Goal: Task Accomplishment & Management: Complete application form

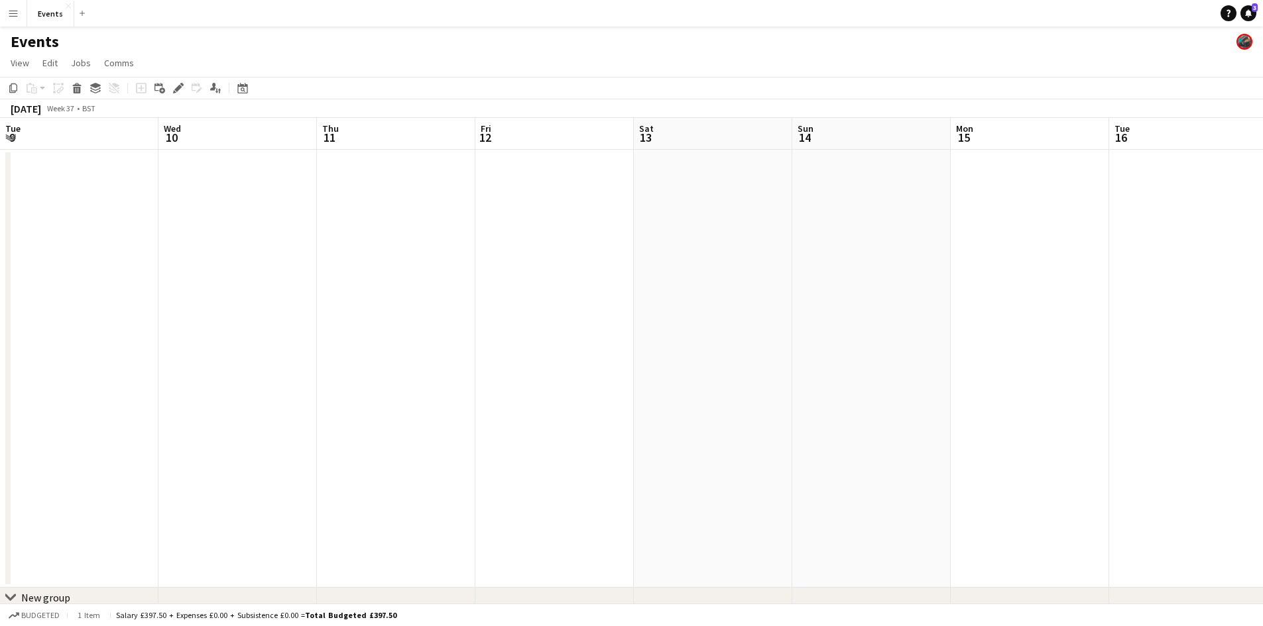
scroll to position [0, 438]
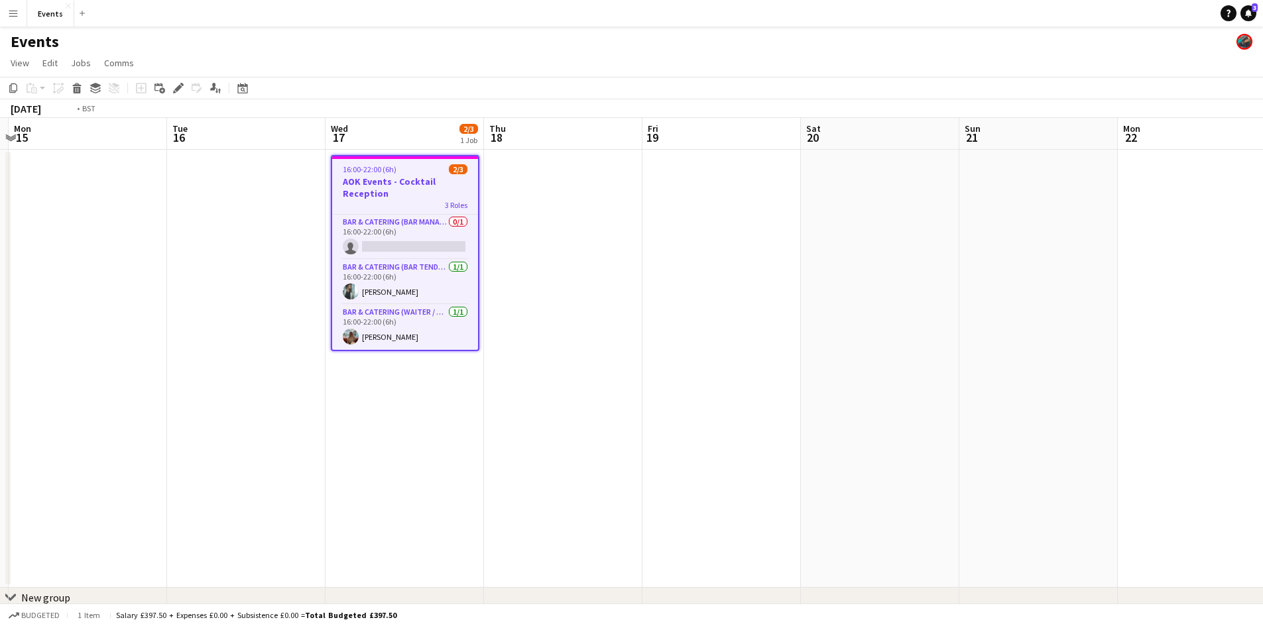
drag, startPoint x: 792, startPoint y: 293, endPoint x: 385, endPoint y: 278, distance: 407.3
click at [425, 292] on app-calendar-viewport "Fri 12 Sat 13 Sun 14 Mon 15 Tue 16 Wed 17 2/3 1 Job Thu 18 Fri 19 Sat 20 Sun 21…" at bounding box center [631, 383] width 1263 height 531
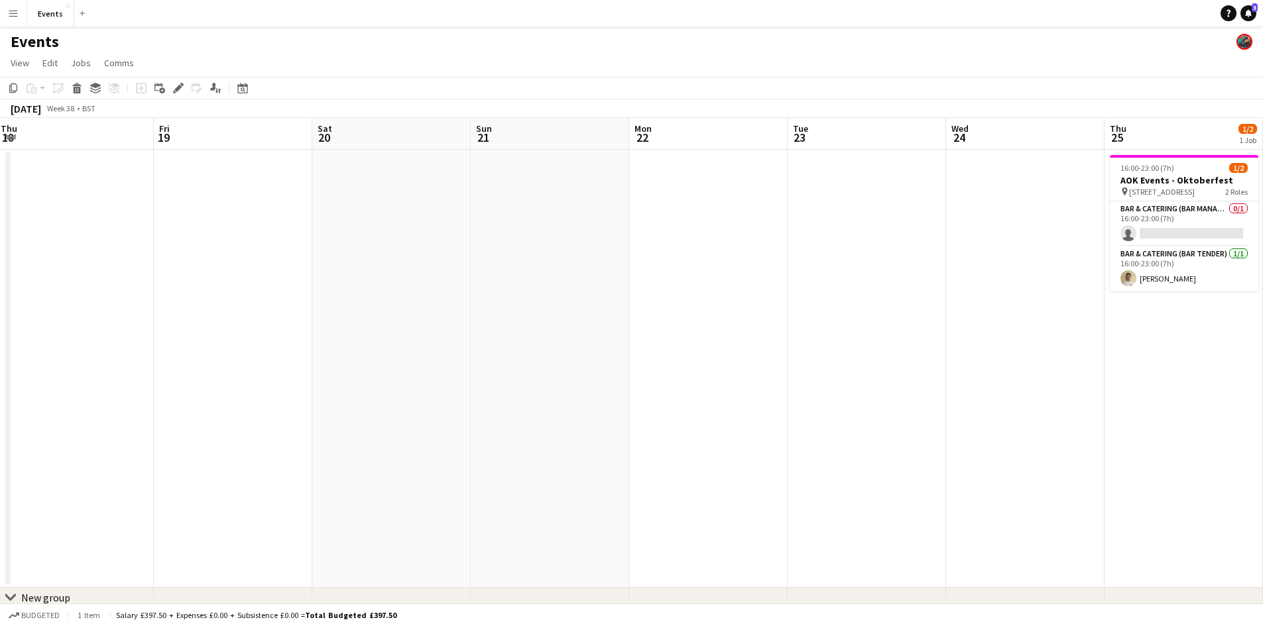
scroll to position [0, 321]
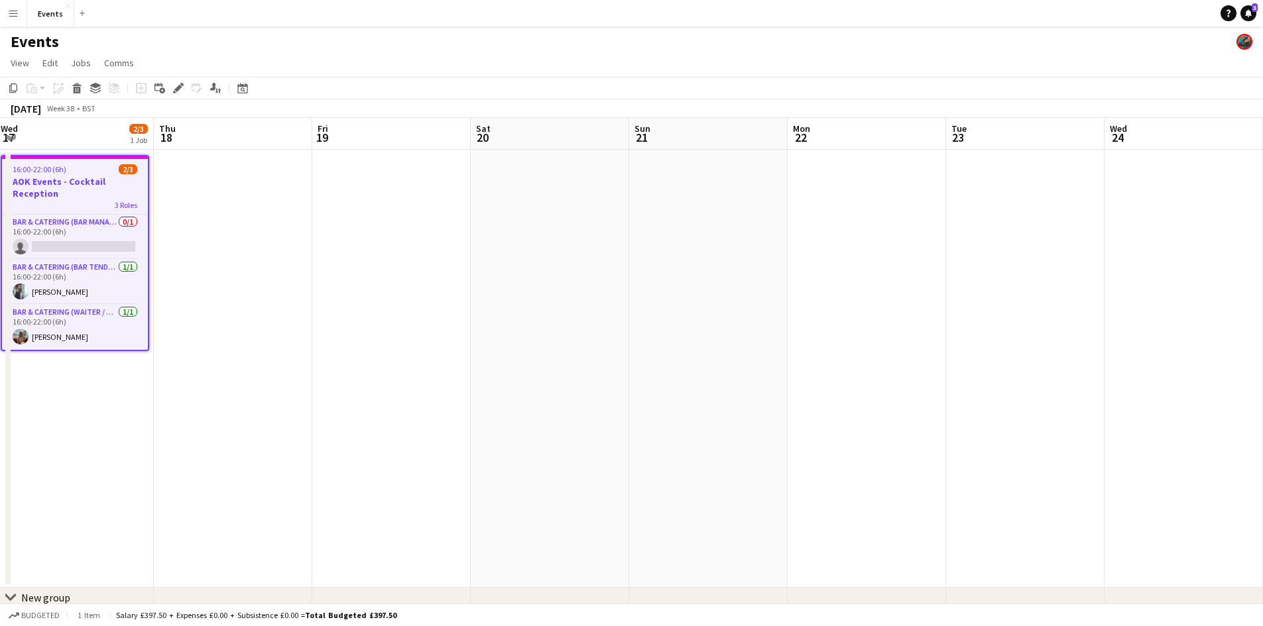
drag, startPoint x: 681, startPoint y: 289, endPoint x: -189, endPoint y: 319, distance: 870.2
click at [0, 319] on html "Menu Boards Boards Boards All jobs Status Workforce Workforce My Workforce Recr…" at bounding box center [631, 335] width 1263 height 671
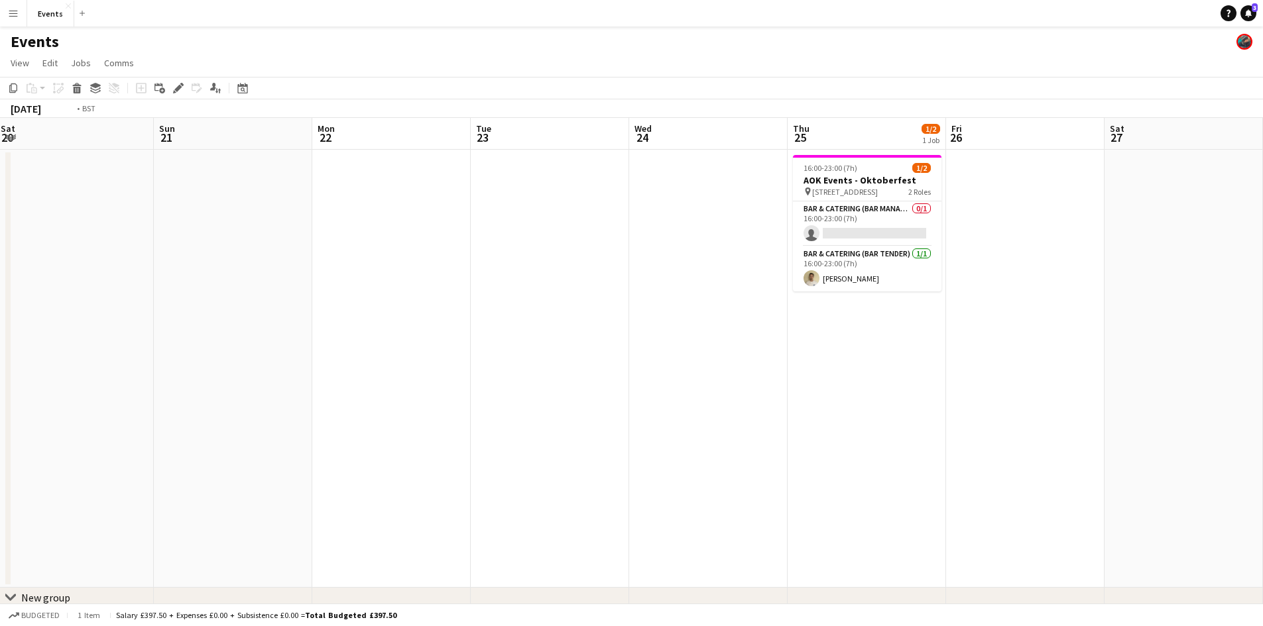
drag, startPoint x: 778, startPoint y: 353, endPoint x: 343, endPoint y: 334, distance: 434.6
click at [357, 337] on app-calendar-viewport "Thu 18 Fri 19 Sat 20 Sun 21 Mon 22 Tue 23 Wed 24 Thu 25 1/2 1 Job Fri 26 Sat 27…" at bounding box center [631, 383] width 1263 height 531
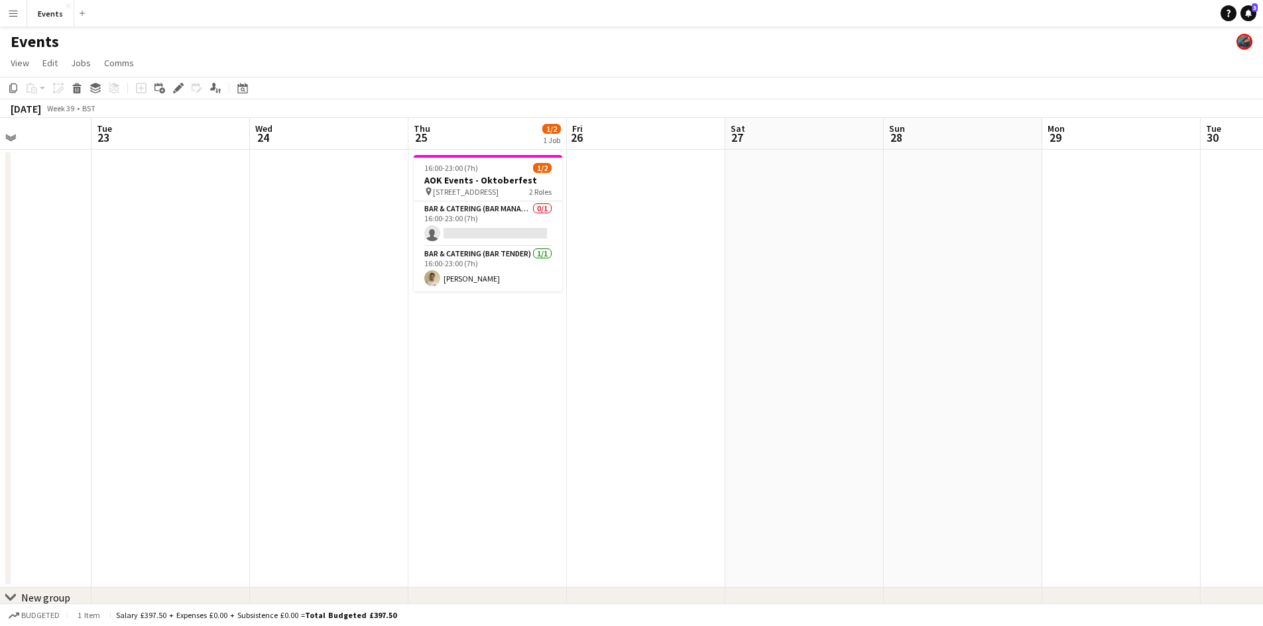
drag, startPoint x: 985, startPoint y: 393, endPoint x: 557, endPoint y: 321, distance: 434.3
click at [426, 320] on app-calendar-viewport "Sat 20 Sun 21 Mon 22 Tue 23 Wed 24 Thu 25 1/2 1 Job Fri 26 Sat 27 Sun 28 Mon 29…" at bounding box center [631, 383] width 1263 height 531
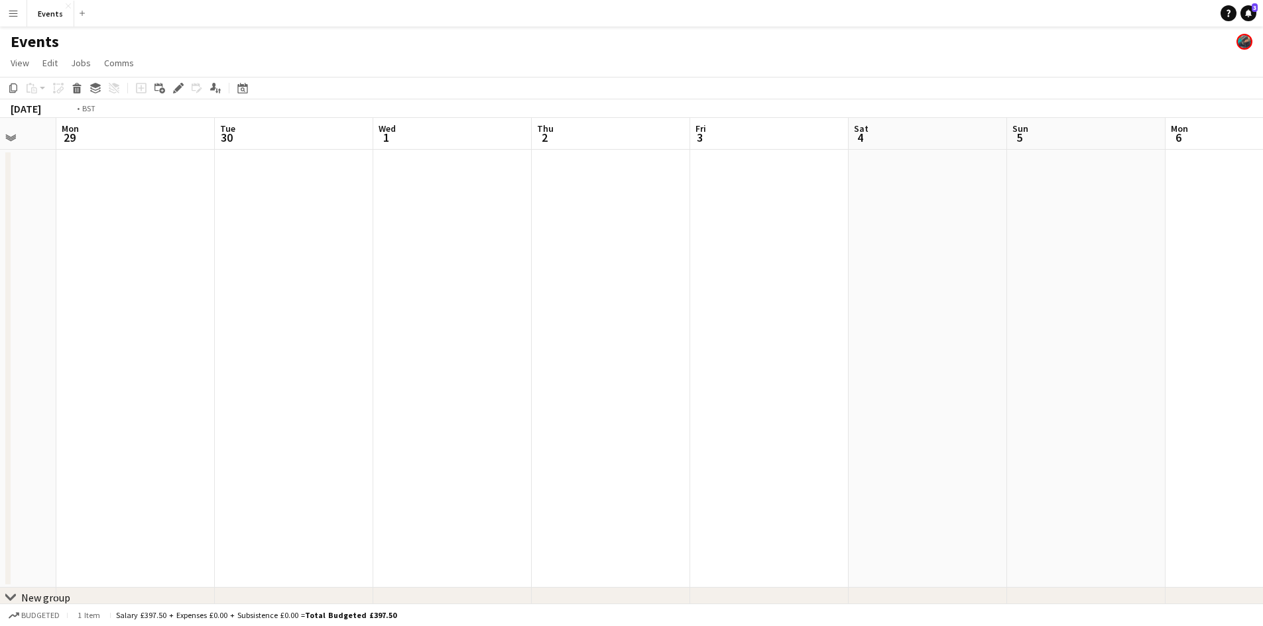
drag, startPoint x: 1081, startPoint y: 379, endPoint x: 595, endPoint y: 341, distance: 487.4
click at [603, 341] on app-calendar-viewport "Fri 26 Sat 27 Sun 28 Mon 29 Tue 30 Wed 1 Thu 2 Fri 3 Sat 4 Sun 5 Mon 6 Tue 7 We…" at bounding box center [631, 383] width 1263 height 531
click at [292, 315] on app-calendar-viewport "Sat 27 Sun 28 Mon 29 Tue 30 Wed 1 Thu 2 Fri 3 Sat 4 Sun 5 Mon 6 Tue 7 Wed 8 Thu…" at bounding box center [631, 383] width 1263 height 531
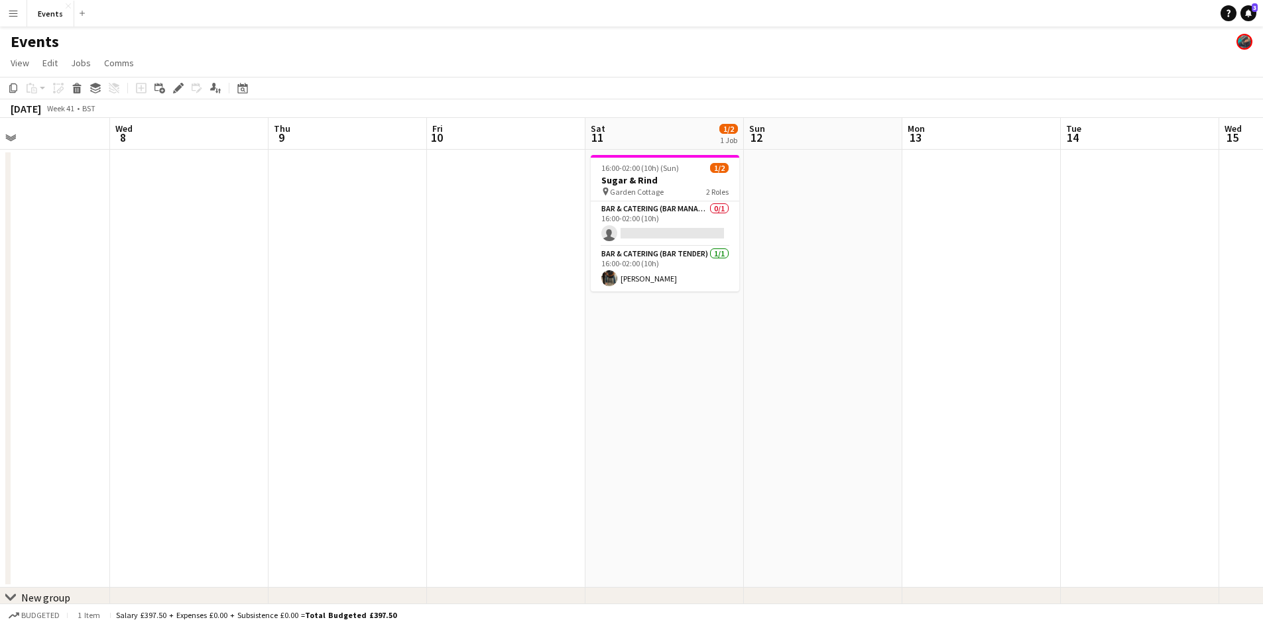
drag, startPoint x: 508, startPoint y: 320, endPoint x: 352, endPoint y: 316, distance: 155.8
click at [353, 316] on app-calendar-viewport "Sat 4 Sun 5 Mon 6 Tue 7 Wed 8 Thu 9 Fri 10 Sat 11 1/2 1 Job Sun 12 Mon 13 Tue 1…" at bounding box center [631, 383] width 1263 height 531
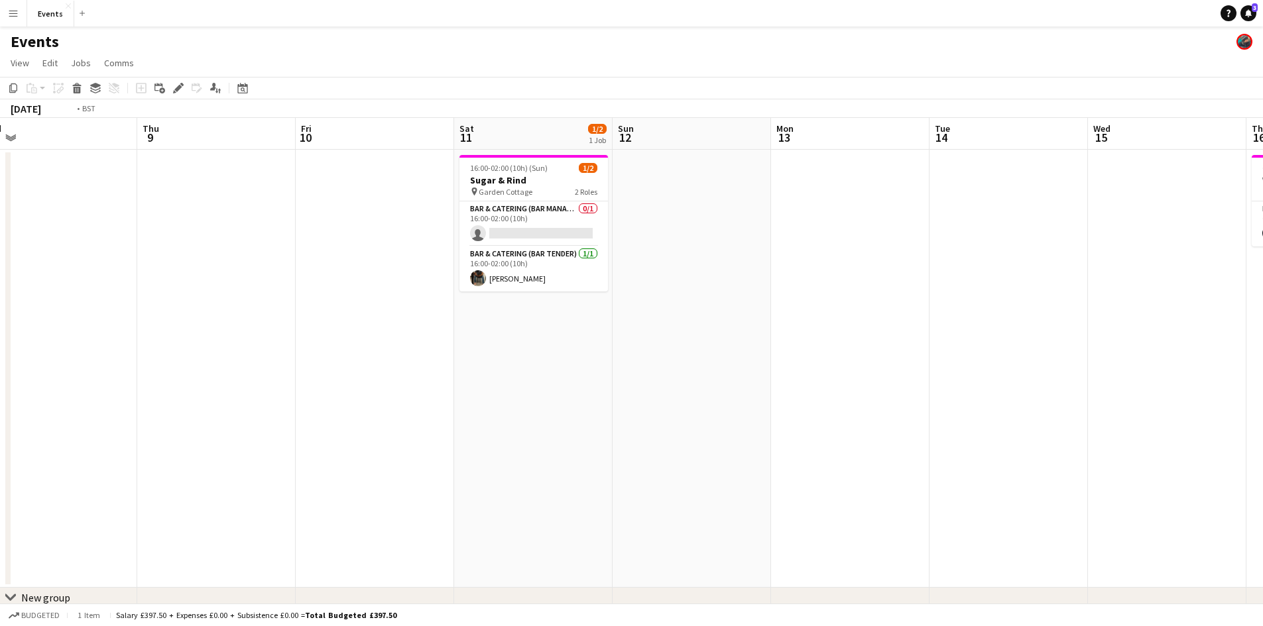
drag, startPoint x: 1014, startPoint y: 411, endPoint x: 1041, endPoint y: 406, distance: 27.0
click at [1041, 406] on app-calendar-viewport "Sun 5 Mon 6 Tue 7 Wed 8 Thu 9 Fri 10 Sat 11 1/2 1 Job Sun 12 Mon 13 Tue 14 Wed …" at bounding box center [631, 383] width 1263 height 531
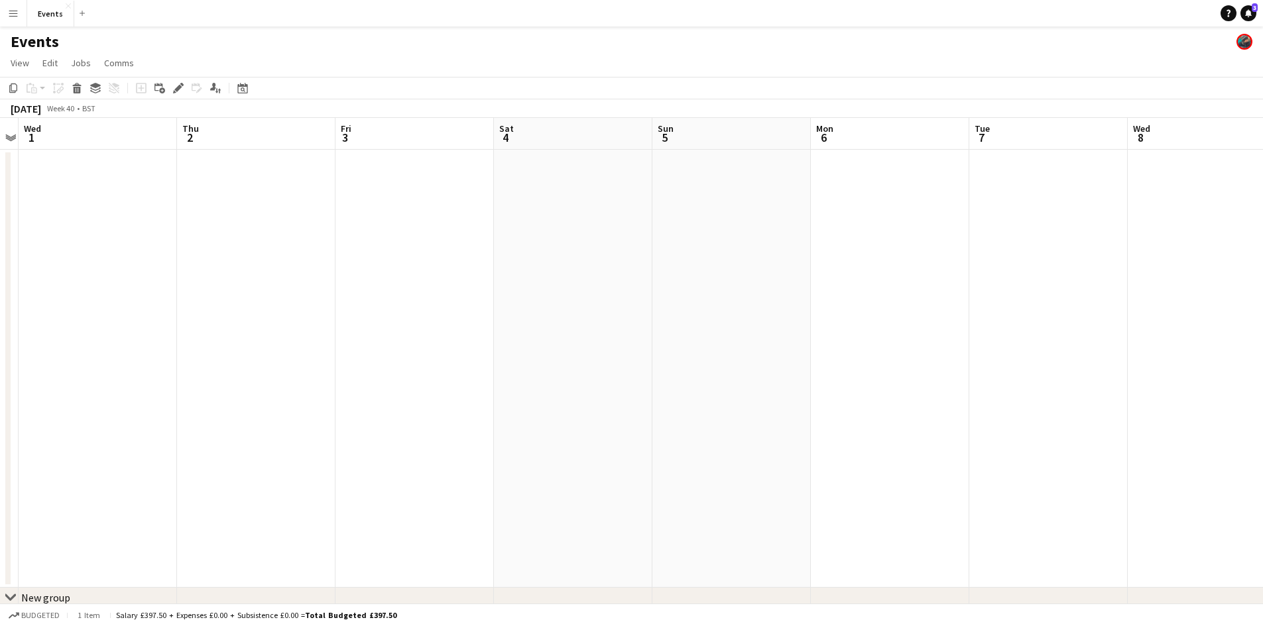
click at [932, 451] on app-calendar-viewport "Mon 29 Tue 30 Wed 1 Thu 2 Fri 3 Sat 4 Sun 5 Mon 6 Tue 7 Wed 8 Thu 9 Fri 10 Sat …" at bounding box center [631, 383] width 1263 height 531
drag, startPoint x: 1165, startPoint y: 441, endPoint x: 1110, endPoint y: 437, distance: 54.6
click at [1185, 438] on app-calendar-viewport "Mon 29 Tue 30 Wed 1 Thu 2 Fri 3 Sat 4 Sun 5 Mon 6 Tue 7 Wed 8 Thu 9 Fri 10 Sat …" at bounding box center [631, 383] width 1263 height 531
drag, startPoint x: 384, startPoint y: 375, endPoint x: 964, endPoint y: 428, distance: 582.5
click at [960, 428] on app-calendar-viewport "Wed 24 Thu 25 1/2 1 Job Fri 26 Sat 27 Sun 28 Mon 29 Tue 30 Wed 1 Thu 2 Fri 3 Sa…" at bounding box center [631, 383] width 1263 height 531
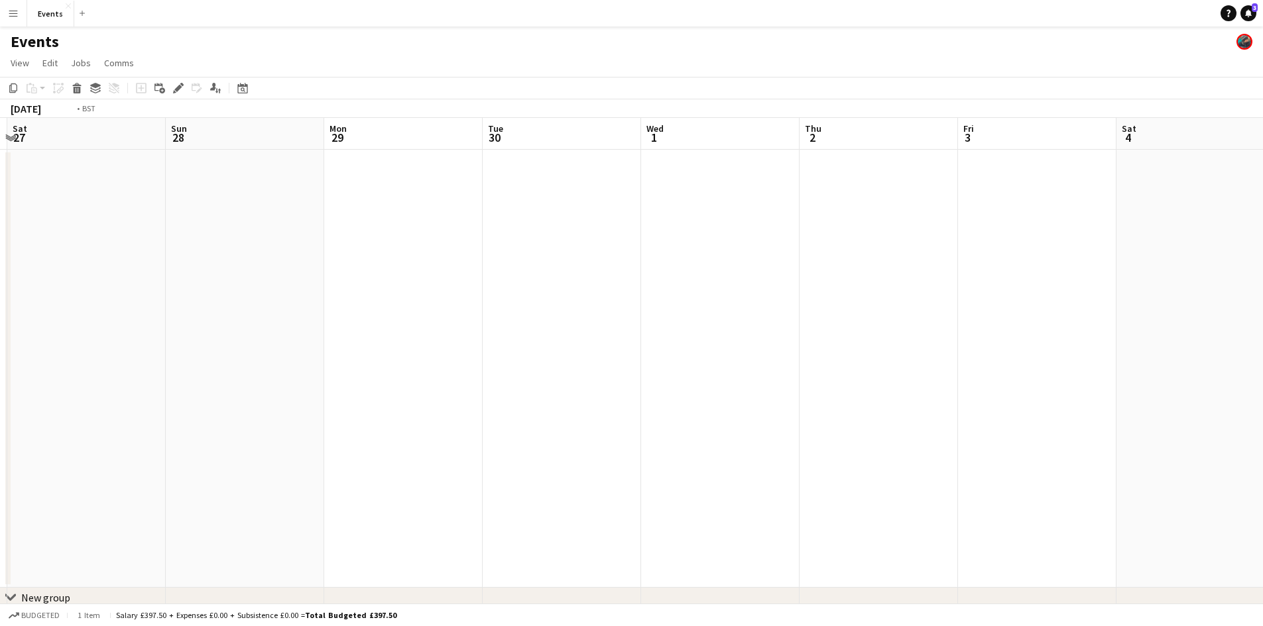
scroll to position [0, 305]
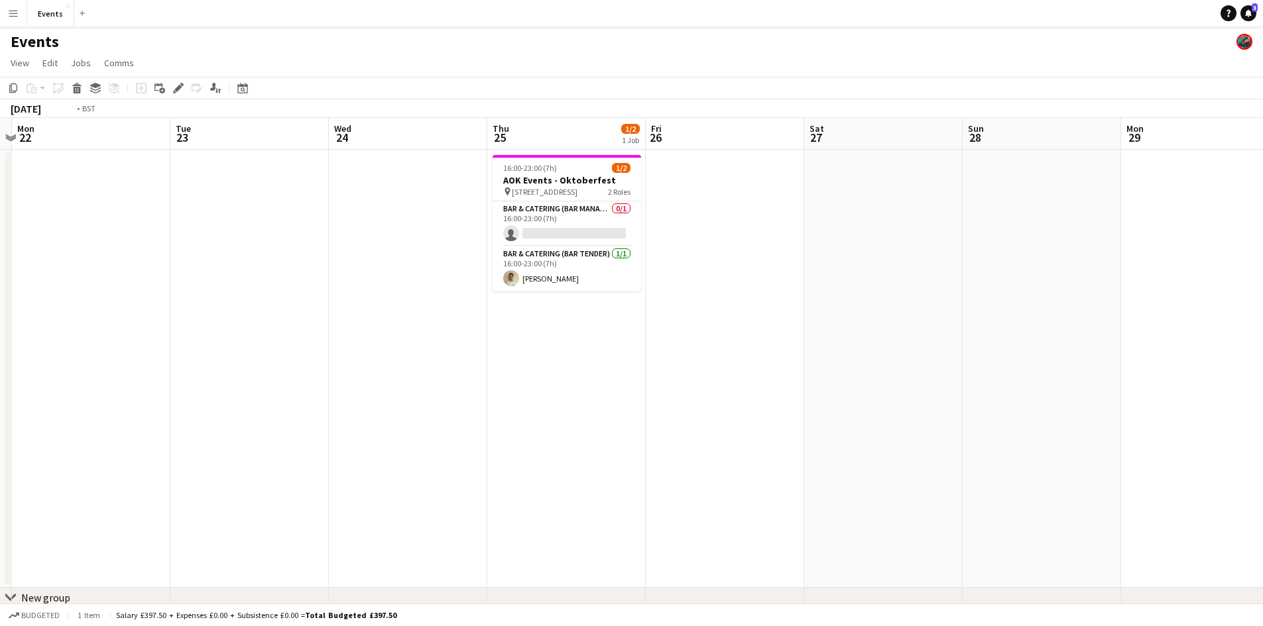
click at [557, 406] on app-calendar-viewport "Sat 20 Sun 21 Mon 22 Tue 23 Wed 24 Thu 25 1/2 1 Job Fri 26 Sat 27 Sun 28 Mon 29…" at bounding box center [631, 383] width 1263 height 531
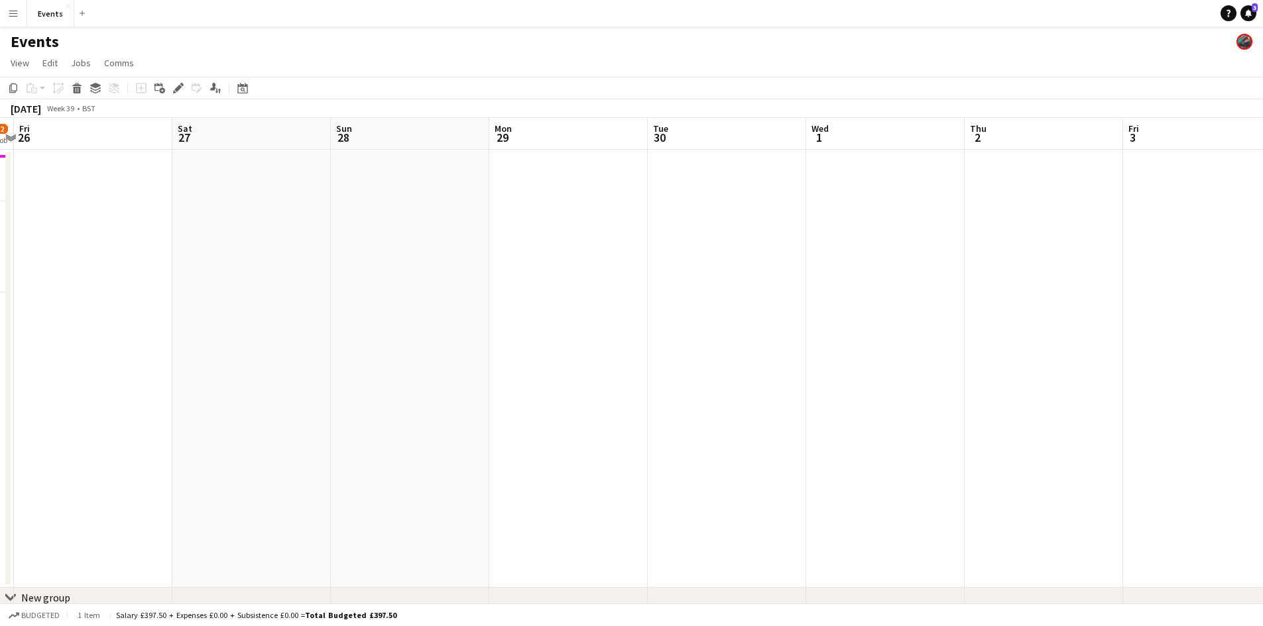
click at [477, 416] on app-calendar-viewport "Tue 23 Wed 24 Thu 25 1/2 1 Job Fri 26 Sat 27 Sun 28 Mon 29 Tue 30 Wed 1 Thu 2 F…" at bounding box center [631, 383] width 1263 height 531
drag, startPoint x: 1139, startPoint y: 398, endPoint x: 500, endPoint y: 406, distance: 639.1
click at [500, 406] on app-calendar-viewport "Sat 27 Sun 28 Mon 29 Tue 30 Wed 1 Thu 2 Fri 3 Sat 4 Sun 5 Mon 6 Tue 7 Wed 8 Thu…" at bounding box center [631, 383] width 1263 height 531
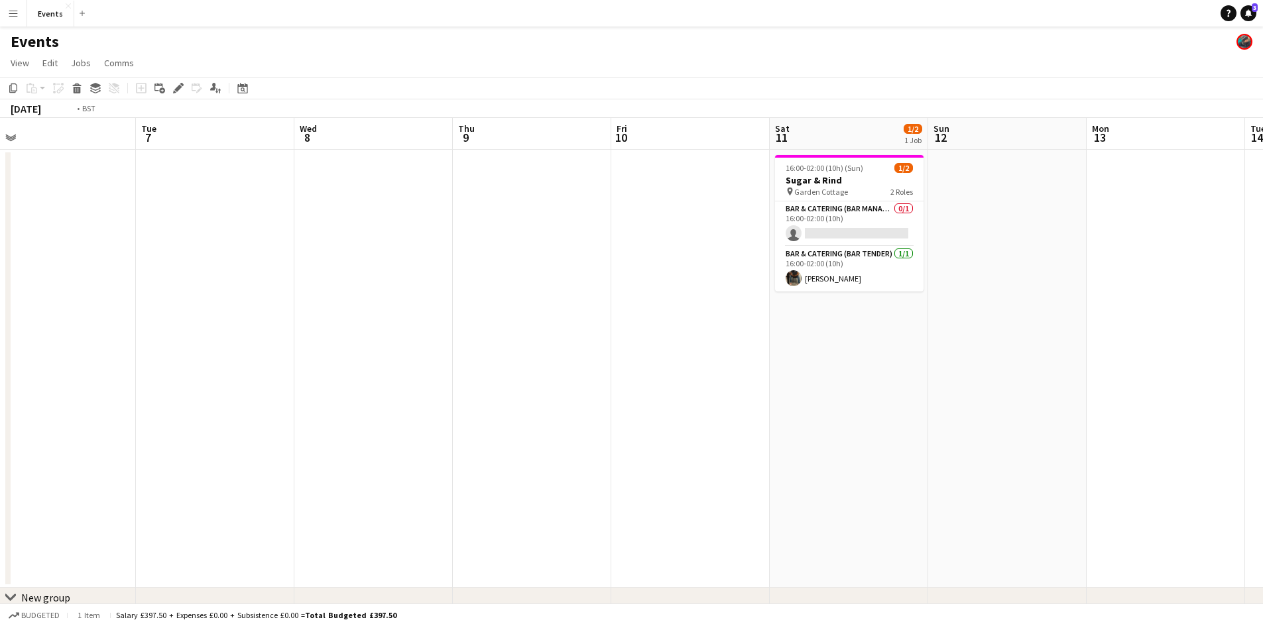
drag, startPoint x: 1047, startPoint y: 385, endPoint x: 447, endPoint y: 387, distance: 599.9
click at [511, 390] on app-calendar-viewport "Fri 3 Sat 4 Sun 5 Mon 6 Tue 7 Wed 8 Thu 9 Fri 10 Sat 11 1/2 1 Job Sun 12 Mon 13…" at bounding box center [631, 383] width 1263 height 531
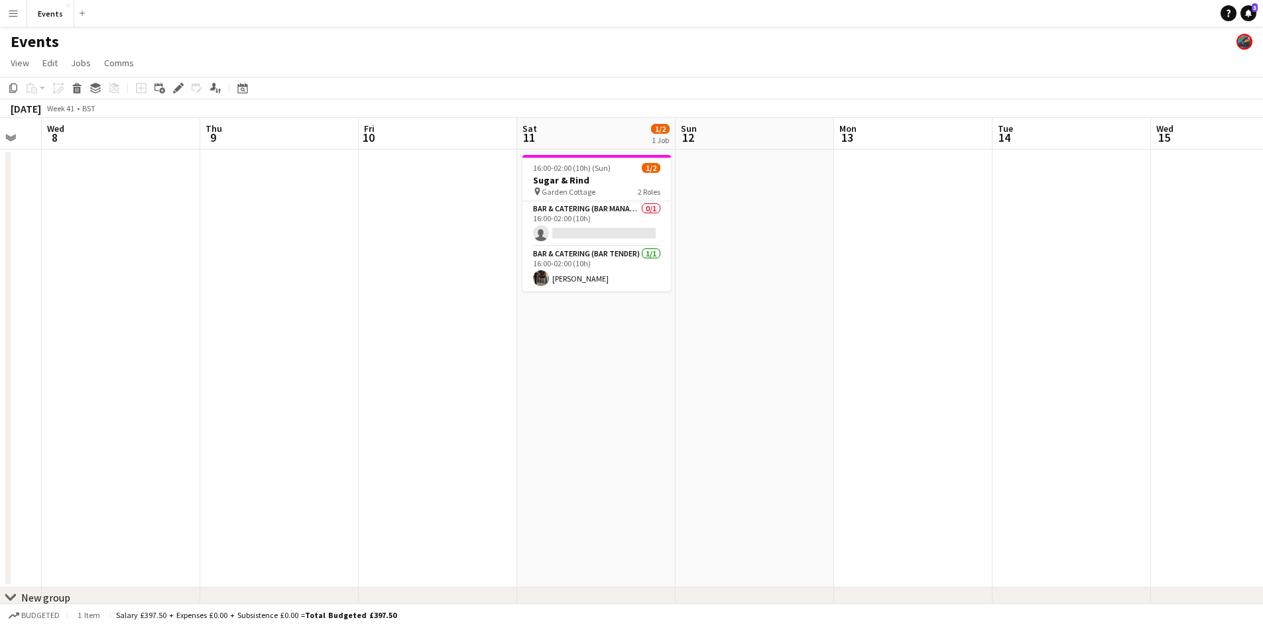
click at [385, 388] on app-calendar-viewport "Sun 5 Mon 6 Tue 7 Wed 8 Thu 9 Fri 10 Sat 11 1/2 1 Job Sun 12 Mon 13 Tue 14 Wed …" at bounding box center [631, 383] width 1263 height 531
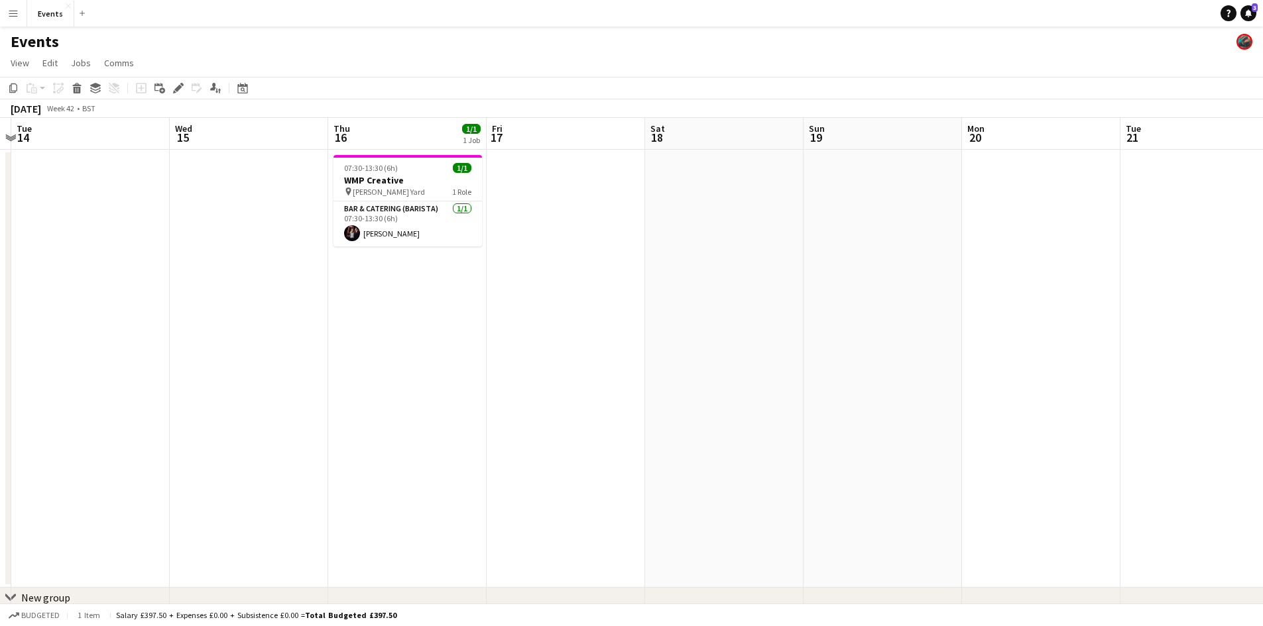
drag, startPoint x: 791, startPoint y: 382, endPoint x: 654, endPoint y: 382, distance: 137.9
click at [654, 382] on app-calendar-viewport "Sat 11 1/2 1 Job Sun 12 Mon 13 Tue 14 Wed 15 Thu 16 1/1 1 Job Fri 17 Sat 18 Sun…" at bounding box center [631, 383] width 1263 height 531
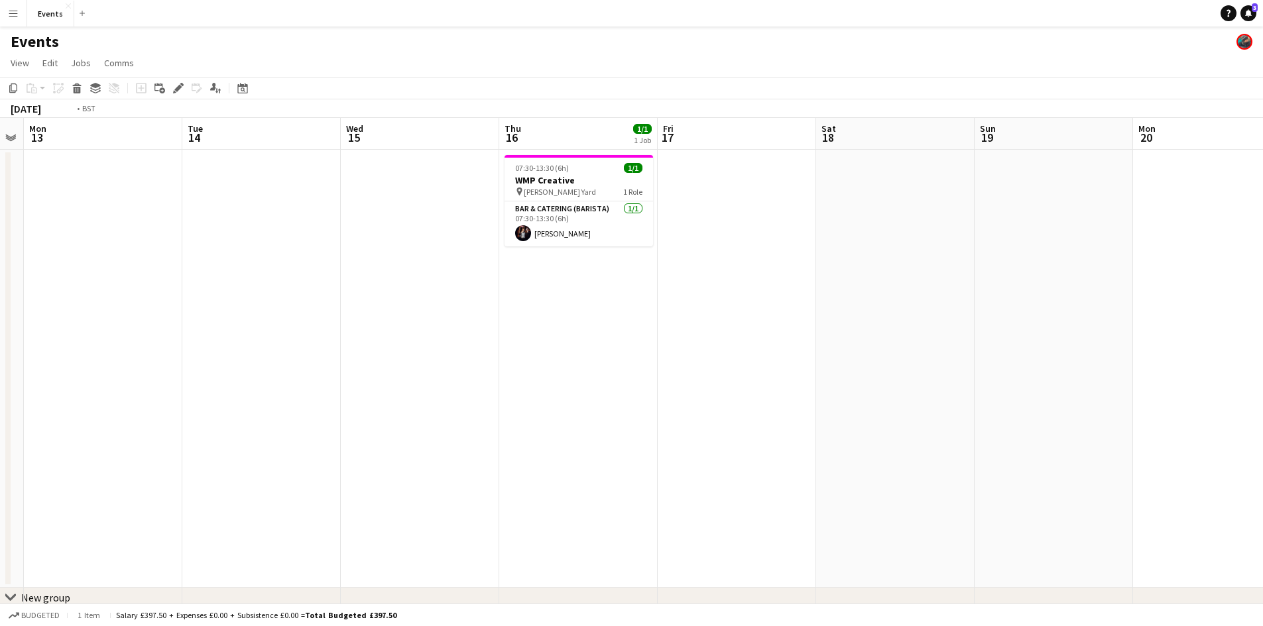
drag, startPoint x: 231, startPoint y: 380, endPoint x: 896, endPoint y: 379, distance: 664.9
click at [895, 380] on app-calendar-viewport "Sat 11 1/2 1 Job Sun 12 Mon 13 Tue 14 Wed 15 Thu 16 1/1 1 Job Fri 17 Sat 18 Sun…" at bounding box center [631, 383] width 1263 height 531
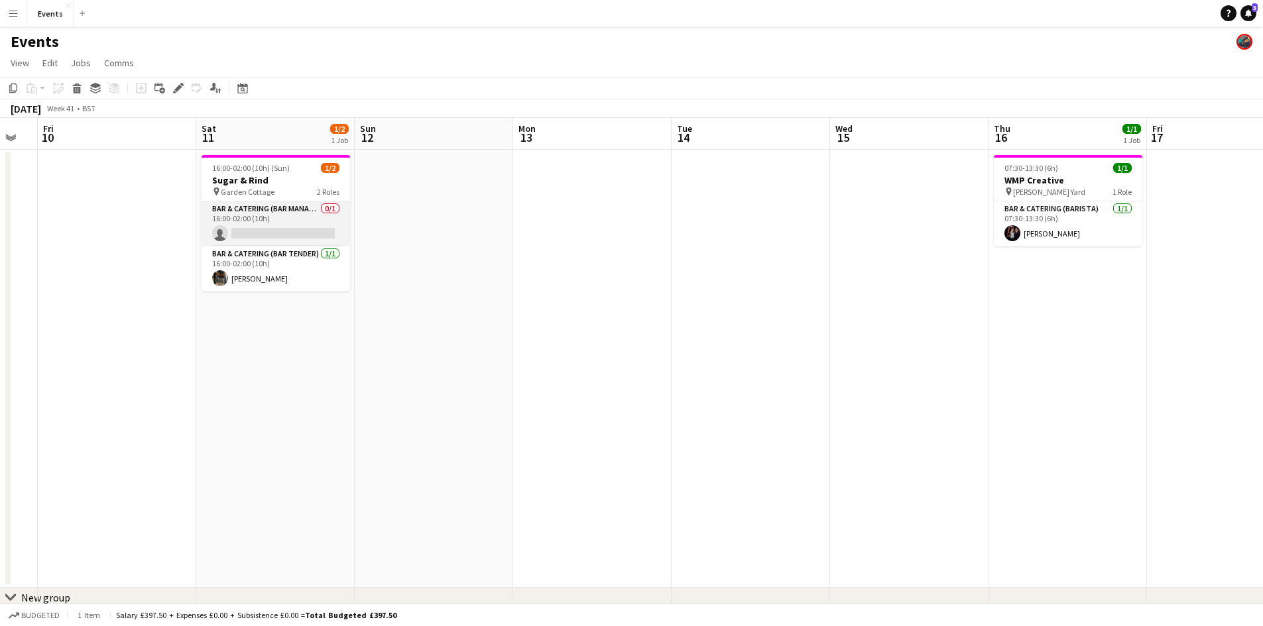
click at [256, 229] on app-card-role "Bar & Catering (Bar Manager) 0/1 16:00-02:00 (10h) single-neutral-actions" at bounding box center [276, 224] width 148 height 45
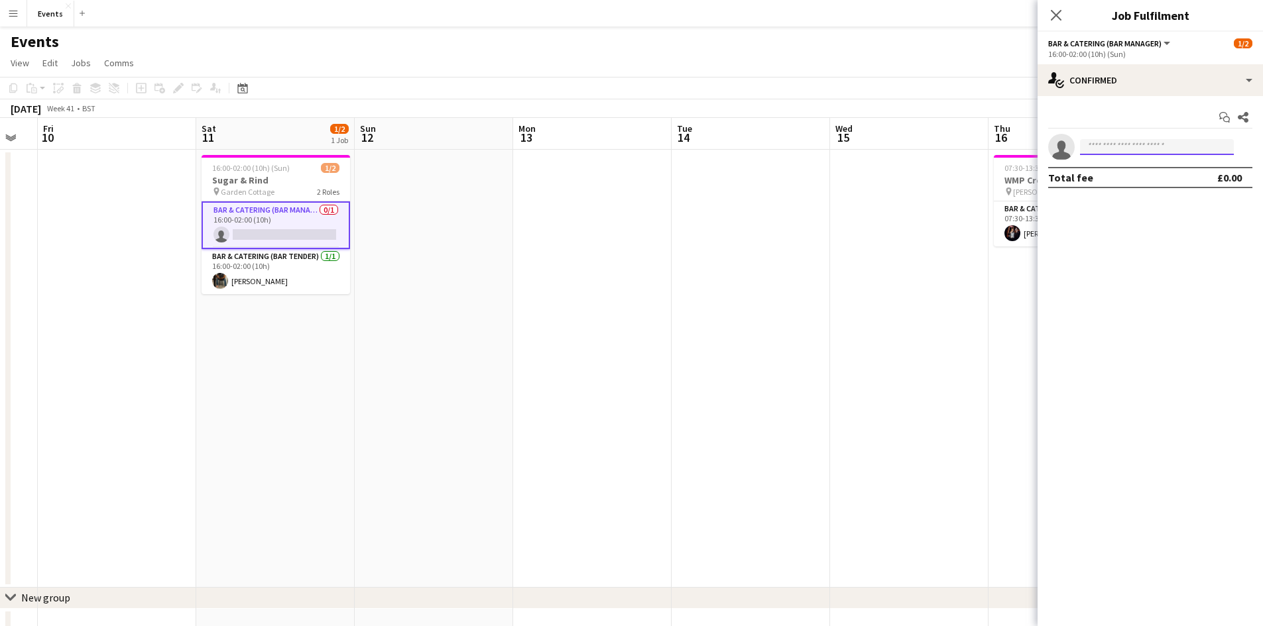
click at [1125, 149] on input at bounding box center [1157, 147] width 154 height 16
type input "***"
click at [1159, 178] on span "[EMAIL_ADDRESS][DOMAIN_NAME]" at bounding box center [1156, 177] width 133 height 11
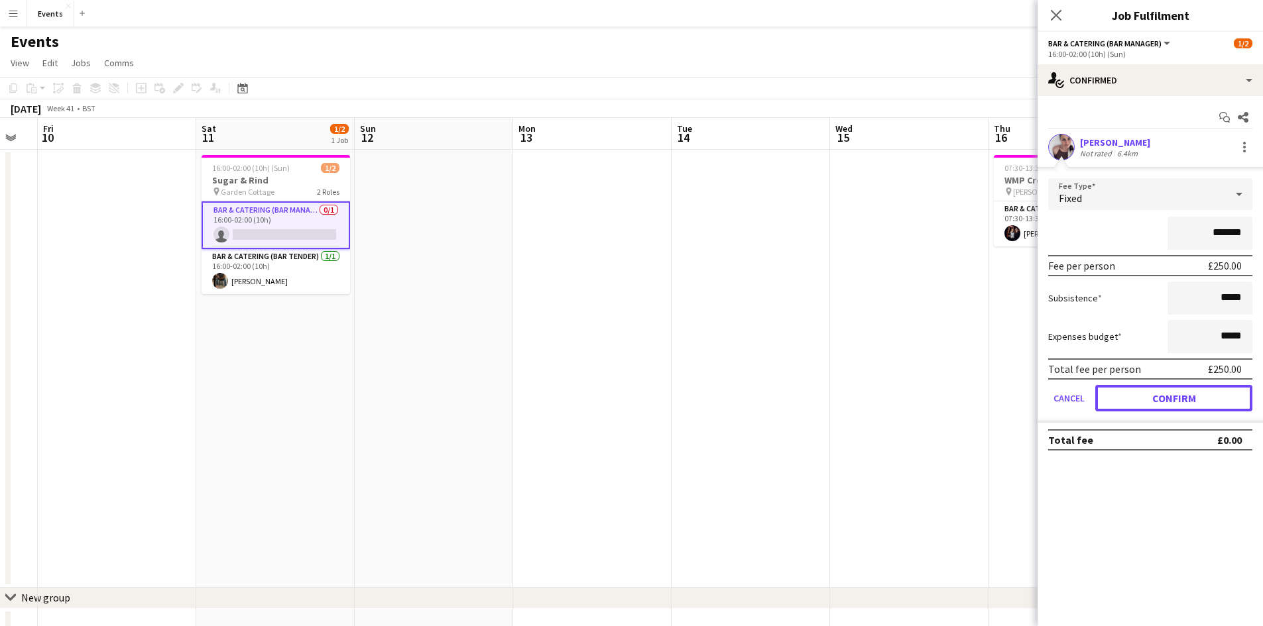
drag, startPoint x: 1179, startPoint y: 401, endPoint x: 1171, endPoint y: 404, distance: 8.0
click at [1179, 402] on button "Confirm" at bounding box center [1173, 398] width 157 height 27
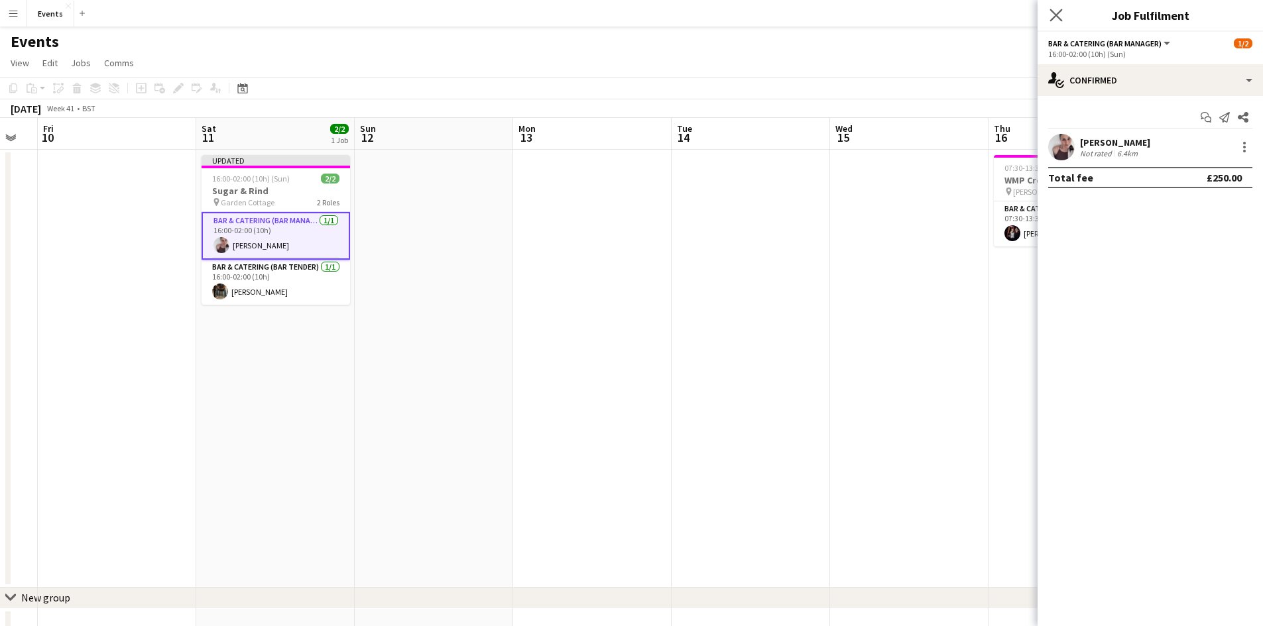
click at [1055, 8] on app-icon "Close pop-in" at bounding box center [1056, 15] width 19 height 19
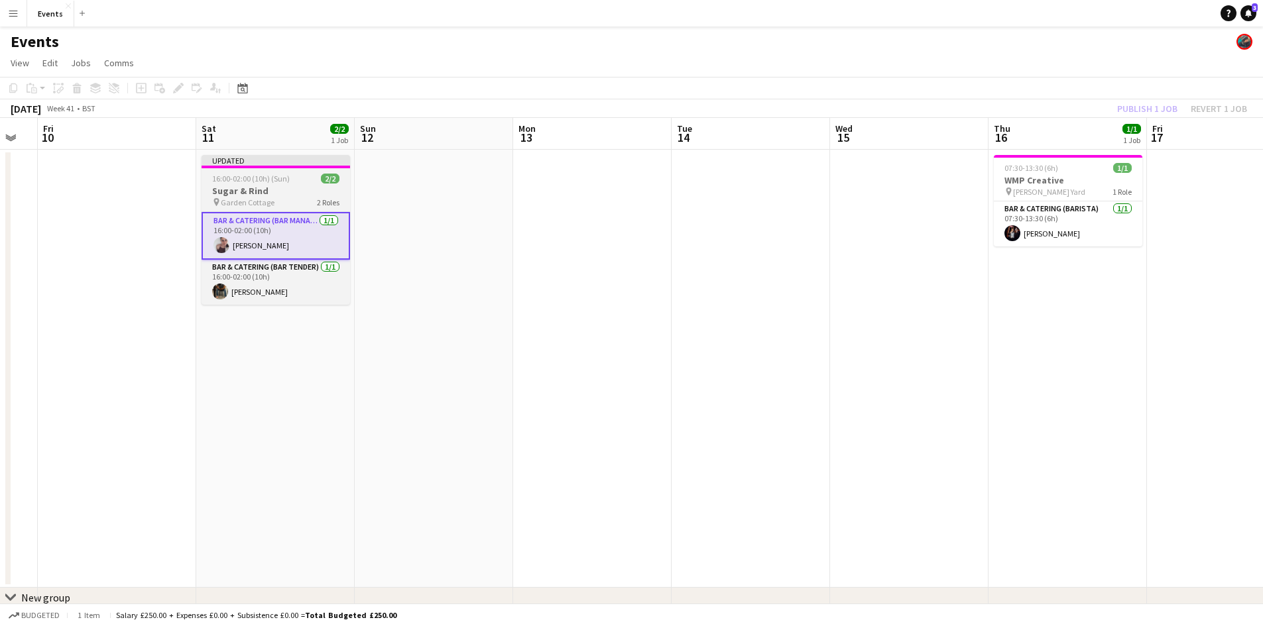
click at [257, 202] on span "Garden Cottage" at bounding box center [248, 203] width 54 height 10
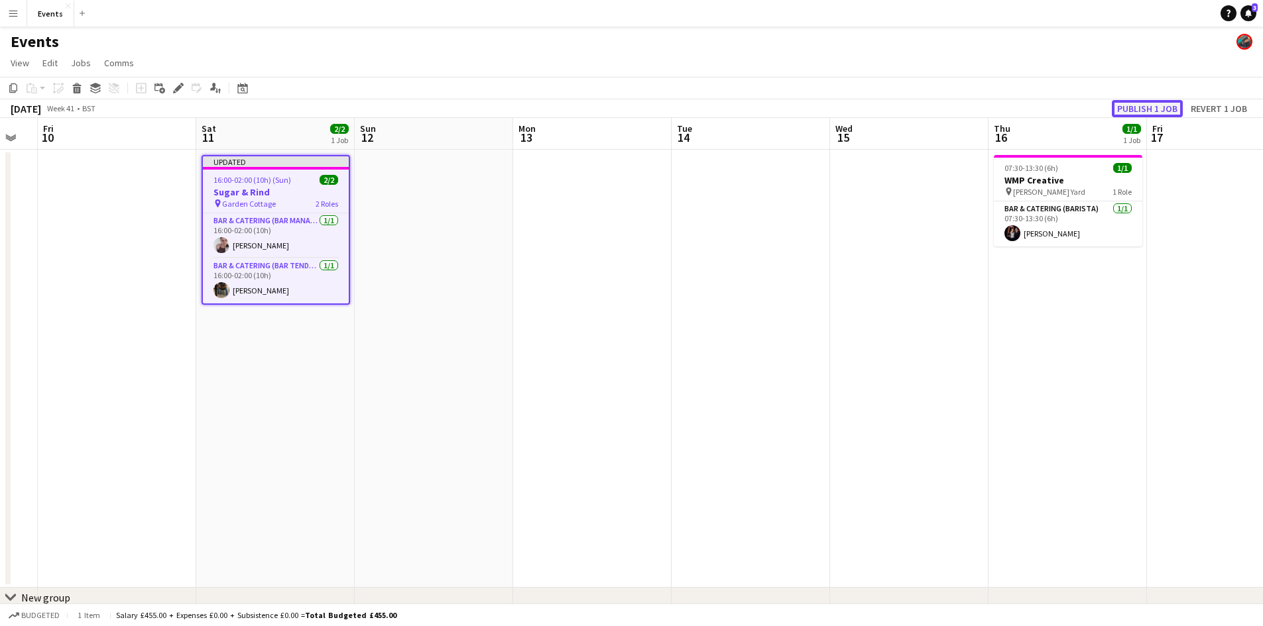
click at [1151, 112] on button "Publish 1 job" at bounding box center [1147, 108] width 71 height 17
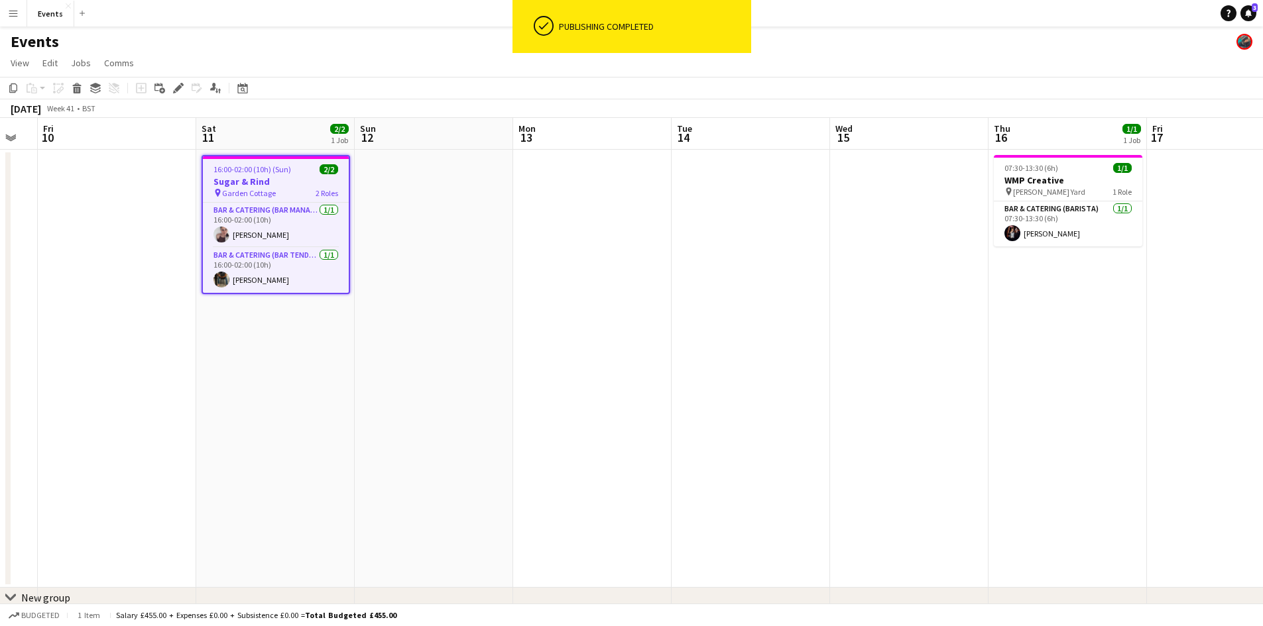
drag, startPoint x: 280, startPoint y: 415, endPoint x: 805, endPoint y: 439, distance: 525.6
click at [724, 438] on app-calendar-viewport "Wed 8 Thu 9 Fri 10 Sat 11 2/2 1 Job Sun 12 Mon 13 Tue 14 Wed 15 Thu 16 1/1 1 Jo…" at bounding box center [631, 383] width 1263 height 531
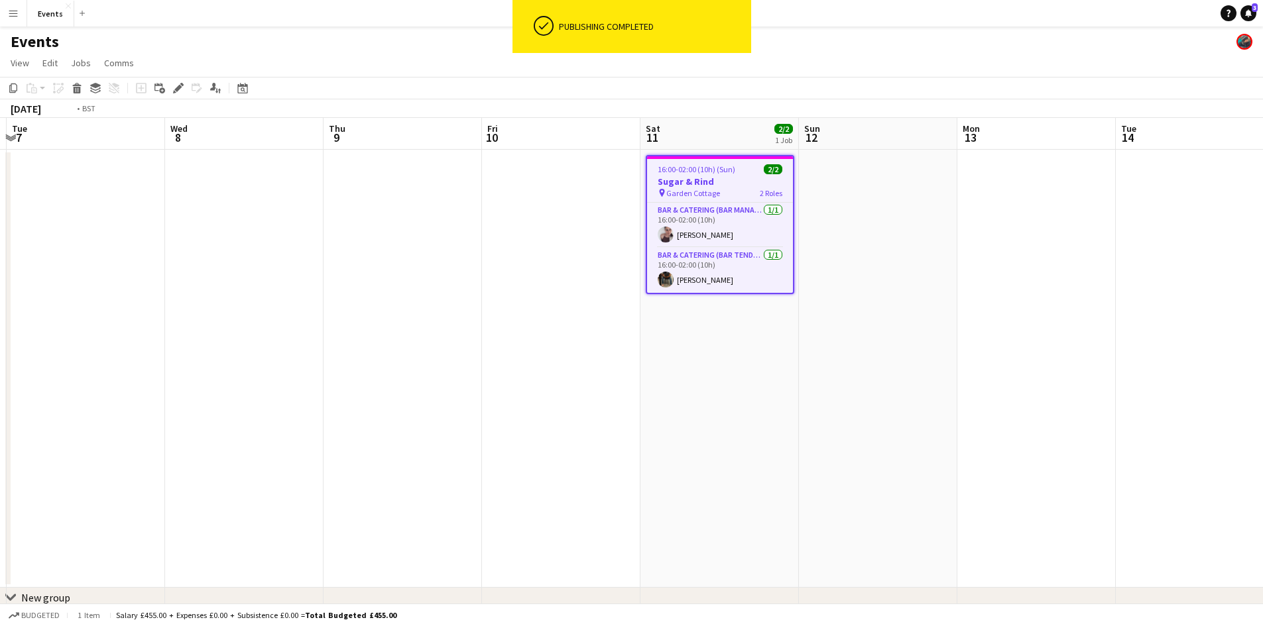
drag, startPoint x: 991, startPoint y: 469, endPoint x: 684, endPoint y: 425, distance: 310.0
click at [1016, 469] on app-calendar-viewport "Sun 5 Mon 6 Tue 7 Wed 8 Thu 9 Fri 10 Sat 11 2/2 1 Job Sun 12 Mon 13 Tue 14 Wed …" at bounding box center [631, 383] width 1263 height 531
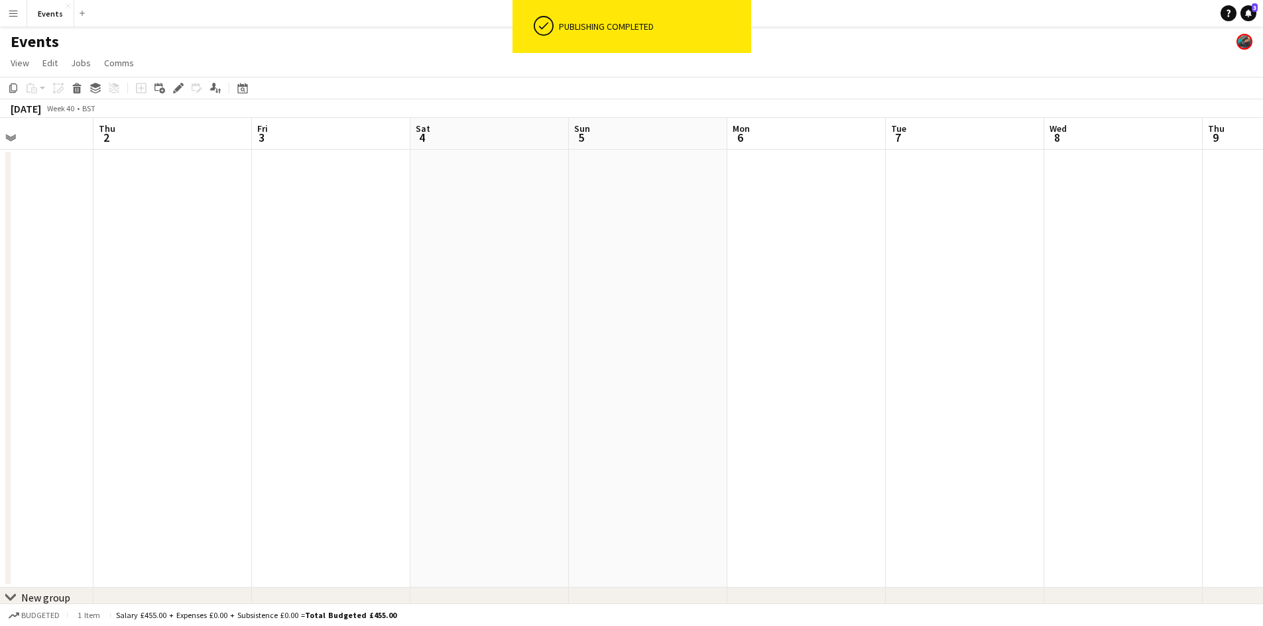
drag, startPoint x: 332, startPoint y: 394, endPoint x: 1084, endPoint y: 422, distance: 752.9
click at [1059, 422] on app-calendar-viewport "Tue 30 Wed 1 Thu 2 Fri 3 Sat 4 Sun 5 Mon 6 Tue 7 Wed 8 Thu 9 Fri 10 Sat 11 2/2 …" at bounding box center [631, 383] width 1263 height 531
drag, startPoint x: 312, startPoint y: 384, endPoint x: 1000, endPoint y: 434, distance: 689.9
click at [934, 439] on app-calendar-viewport "Wed 24 Thu 25 1/2 1 Job Fri 26 Sat 27 Sun 28 Mon 29 Tue 30 Wed 1 Thu 2 Fri 3 Sa…" at bounding box center [631, 383] width 1263 height 531
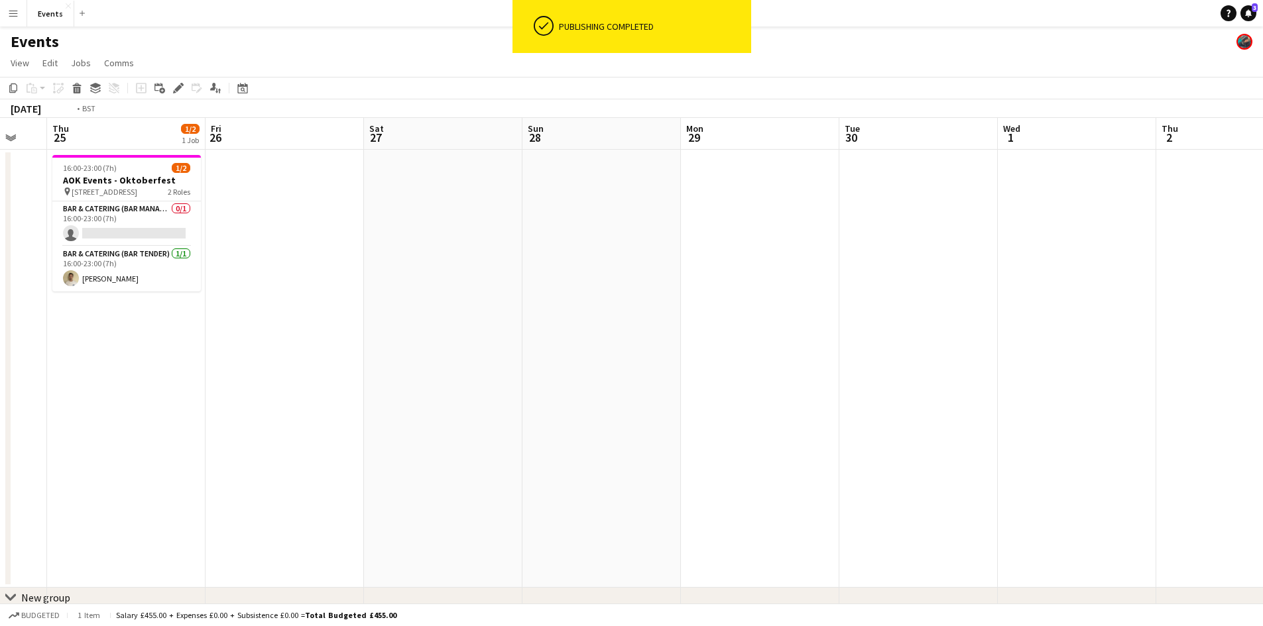
drag, startPoint x: 412, startPoint y: 414, endPoint x: 795, endPoint y: 439, distance: 384.0
click at [782, 439] on app-calendar-viewport "Mon 22 Tue 23 Wed 24 Thu 25 1/2 1 Job Fri 26 Sat 27 Sun 28 Mon 29 Tue 30 Wed 1 …" at bounding box center [631, 383] width 1263 height 531
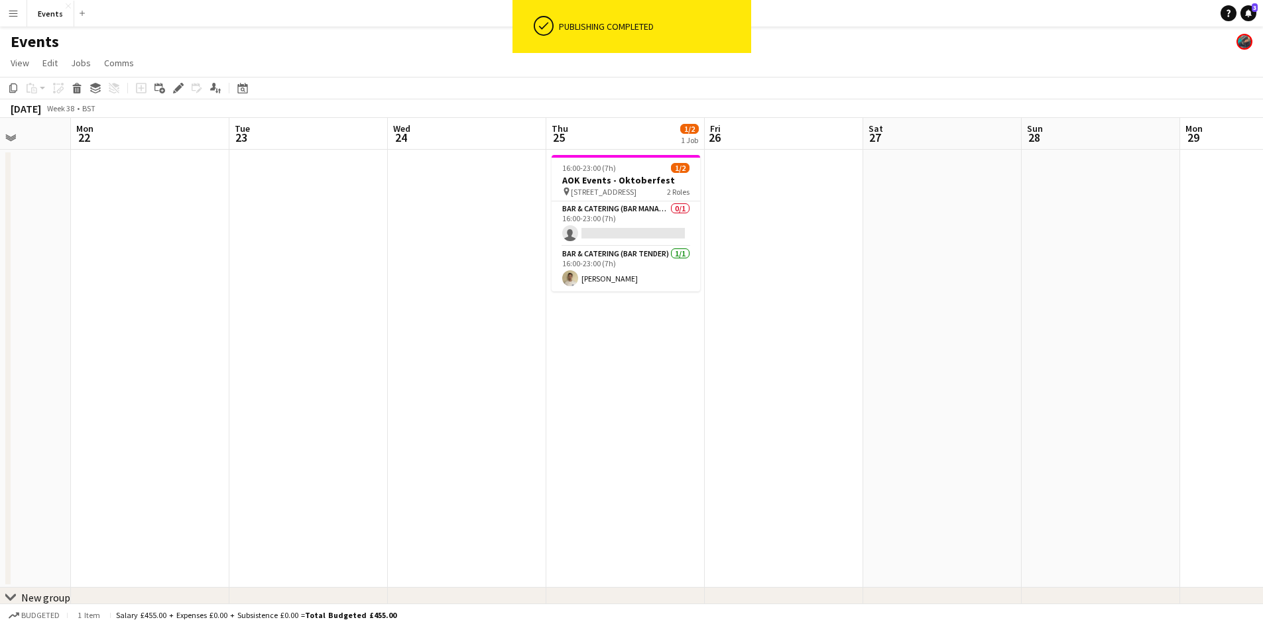
drag, startPoint x: 211, startPoint y: 358, endPoint x: 529, endPoint y: 422, distance: 324.5
click at [526, 424] on app-calendar-viewport "Fri 19 Sat 20 Sun 21 Mon 22 Tue 23 Wed 24 Thu 25 1/2 1 Job Fri 26 Sat 27 Sun 28…" at bounding box center [631, 383] width 1263 height 531
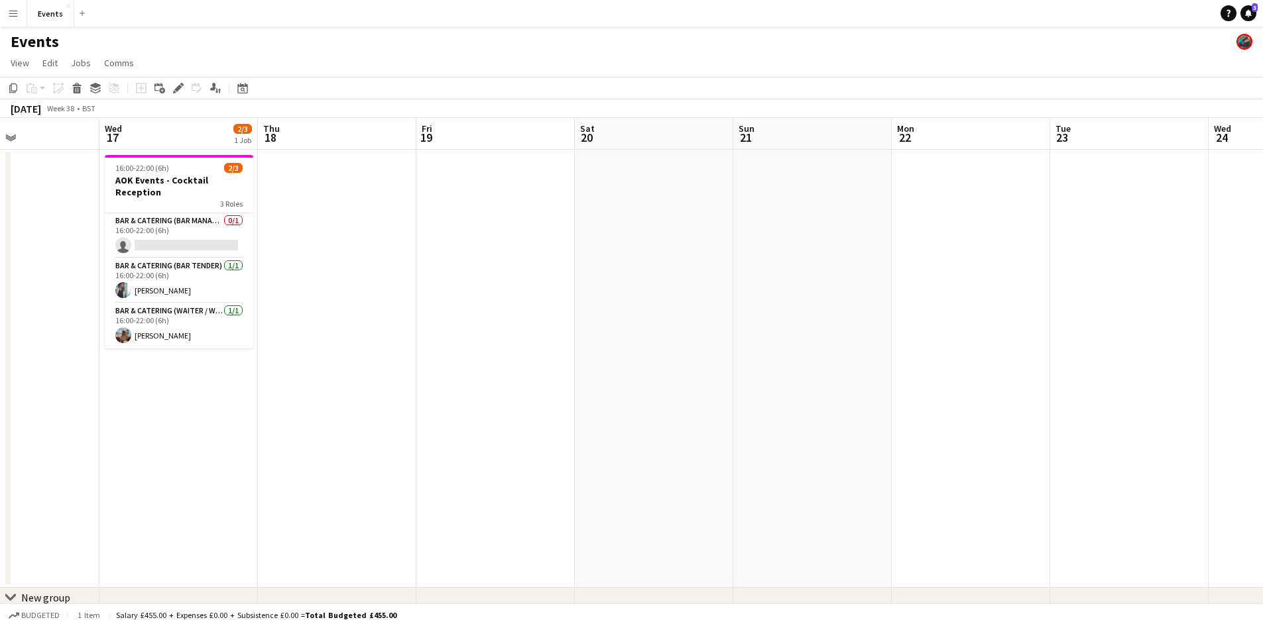
drag, startPoint x: 554, startPoint y: 453, endPoint x: 955, endPoint y: 474, distance: 400.9
click at [955, 474] on app-calendar-viewport "Sun 14 Mon 15 Tue 16 Wed 17 2/3 1 Job Thu 18 Fri 19 Sat 20 Sun 21 Mon 22 Tue 23…" at bounding box center [631, 383] width 1263 height 531
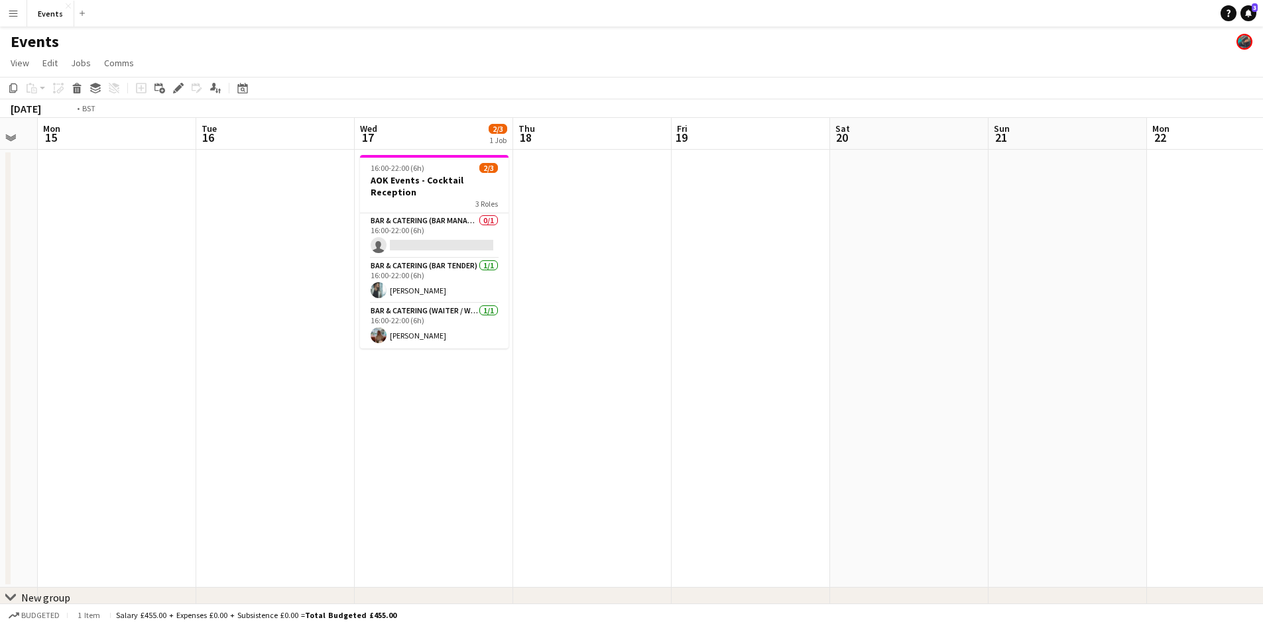
drag, startPoint x: 539, startPoint y: 369, endPoint x: 891, endPoint y: 412, distance: 354.6
click at [888, 412] on app-calendar-viewport "Sat 13 Sun 14 Mon 15 Tue 16 Wed 17 2/3 1 Job Thu 18 Fri 19 Sat 20 Sun 21 Mon 22…" at bounding box center [631, 383] width 1263 height 531
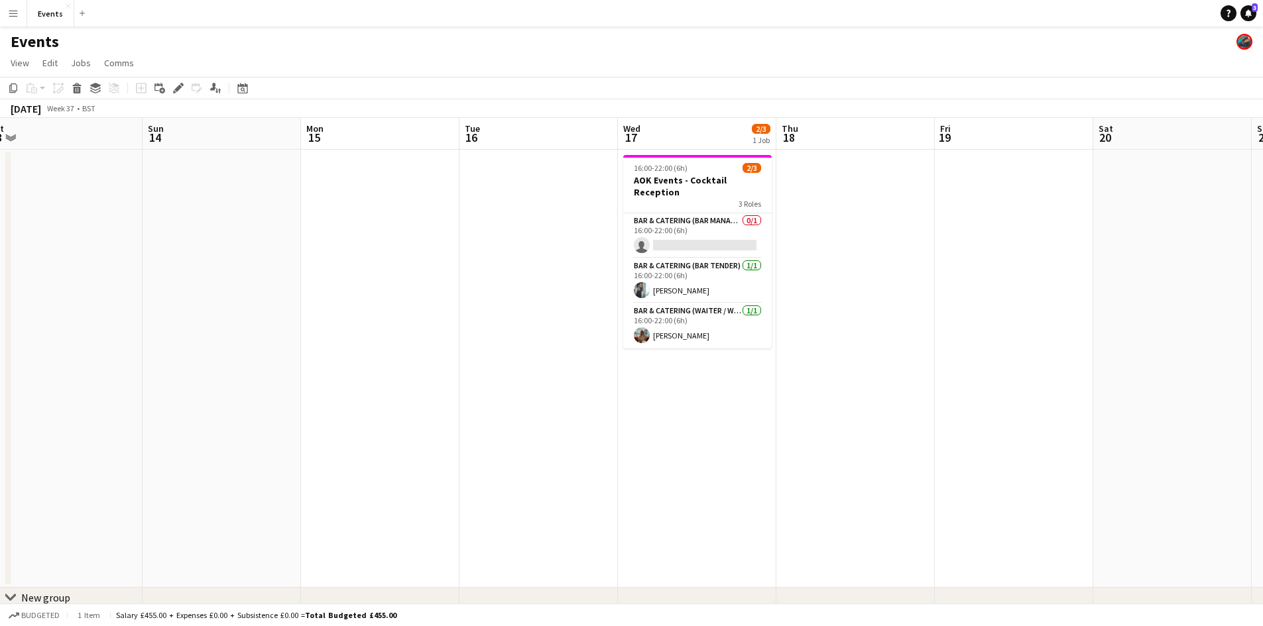
drag, startPoint x: 551, startPoint y: 357, endPoint x: 1039, endPoint y: 357, distance: 488.5
click at [1037, 357] on app-calendar-viewport "Thu 11 Fri 12 Sat 13 Sun 14 Mon 15 Tue 16 Wed 17 2/3 1 Job Thu 18 Fri 19 Sat 20…" at bounding box center [631, 383] width 1263 height 531
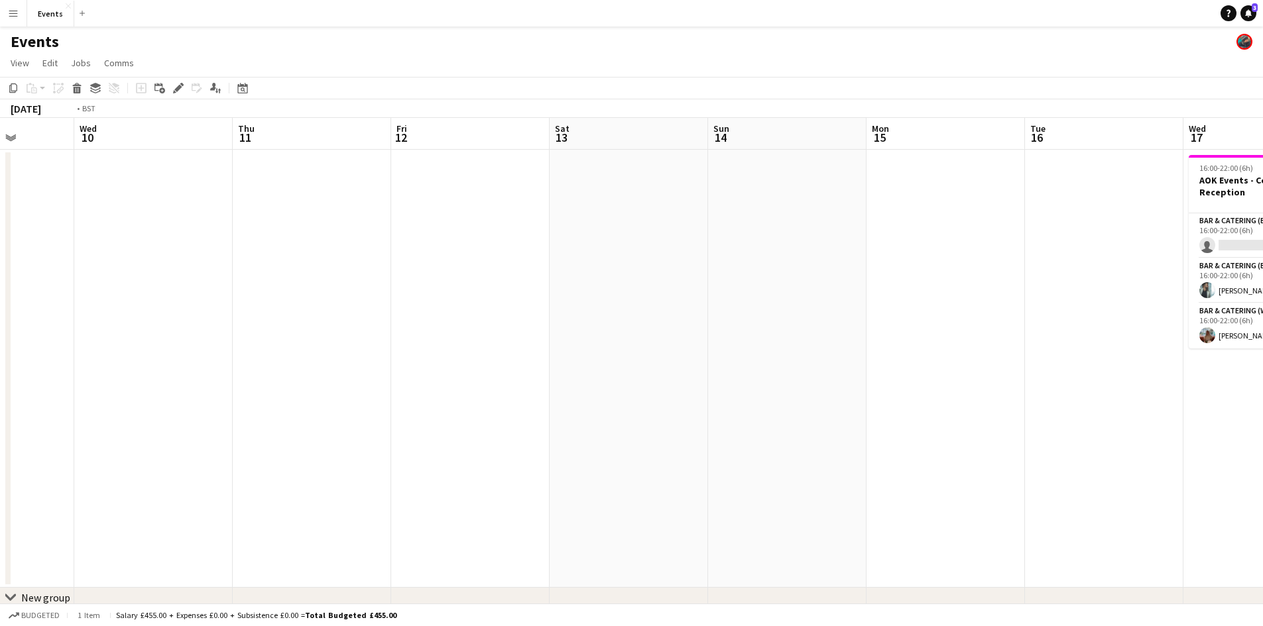
drag, startPoint x: 1003, startPoint y: 371, endPoint x: 1196, endPoint y: 372, distance: 192.9
click at [1262, 371] on html "Menu Boards Boards Boards All jobs Status Workforce Workforce My Workforce Recr…" at bounding box center [631, 335] width 1263 height 671
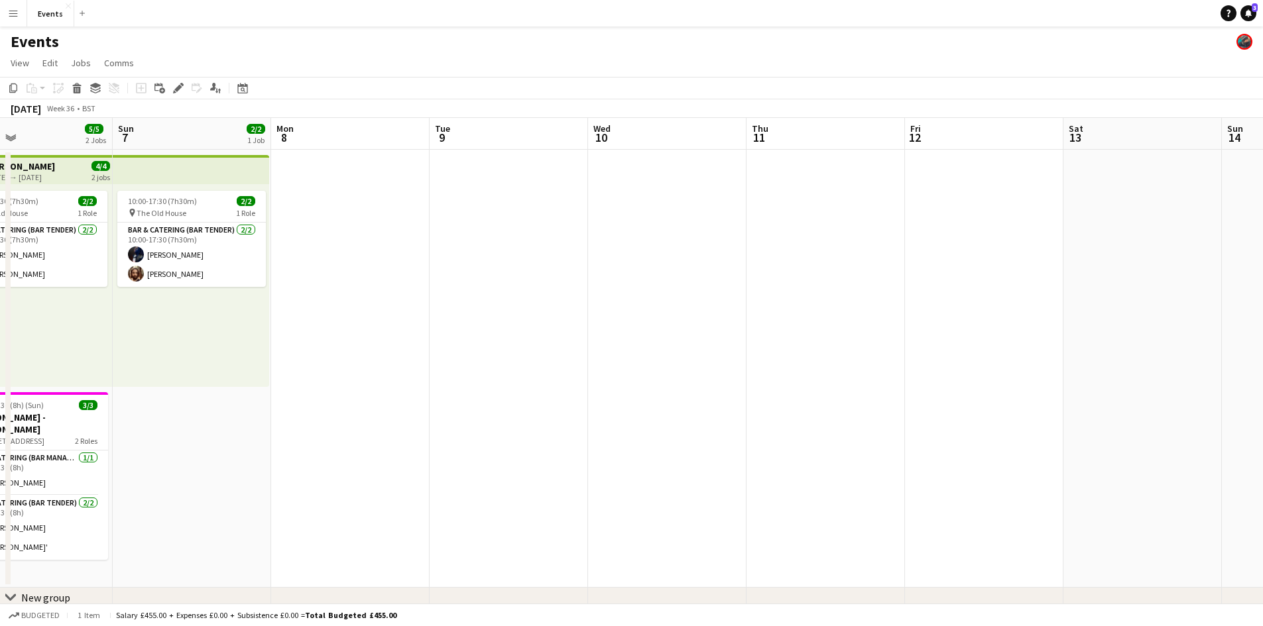
drag, startPoint x: 420, startPoint y: 302, endPoint x: 985, endPoint y: 371, distance: 569.0
click at [981, 371] on app-calendar-viewport "Thu 4 Fri 5 Sat 6 5/5 2 Jobs Sun 7 2/2 1 Job Mon 8 Tue 9 Wed 10 Thu 11 Fri 12 S…" at bounding box center [631, 383] width 1263 height 531
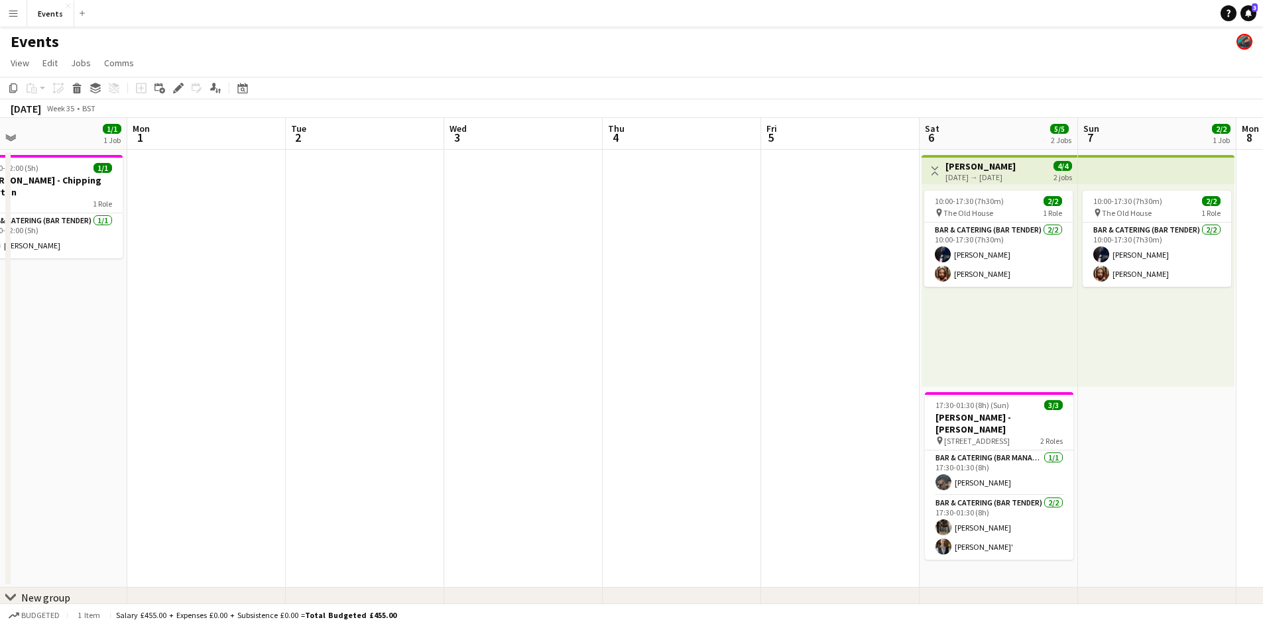
drag, startPoint x: 444, startPoint y: 363, endPoint x: 819, endPoint y: 354, distance: 375.3
click at [817, 354] on app-calendar-viewport "Fri 29 3/3 1 Job Sat 30 9/9 2 Jobs Sun 31 1/1 1 Job Mon 1 Tue 2 Wed 3 Thu 4 Fri…" at bounding box center [631, 383] width 1263 height 531
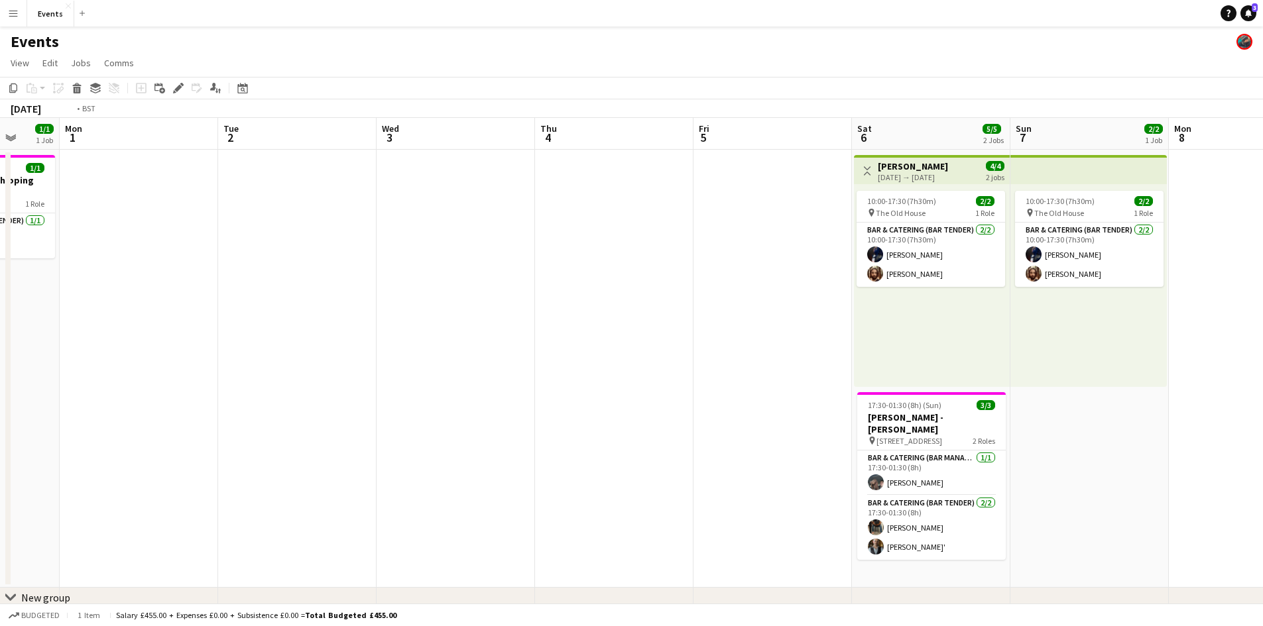
drag, startPoint x: 649, startPoint y: 374, endPoint x: 277, endPoint y: 357, distance: 372.3
click at [278, 357] on app-calendar-viewport "Fri 29 3/3 1 Job Sat 30 9/9 2 Jobs Sun 31 1/1 1 Job Mon 1 Tue 2 Wed 3 Thu 4 Fri…" at bounding box center [631, 383] width 1263 height 531
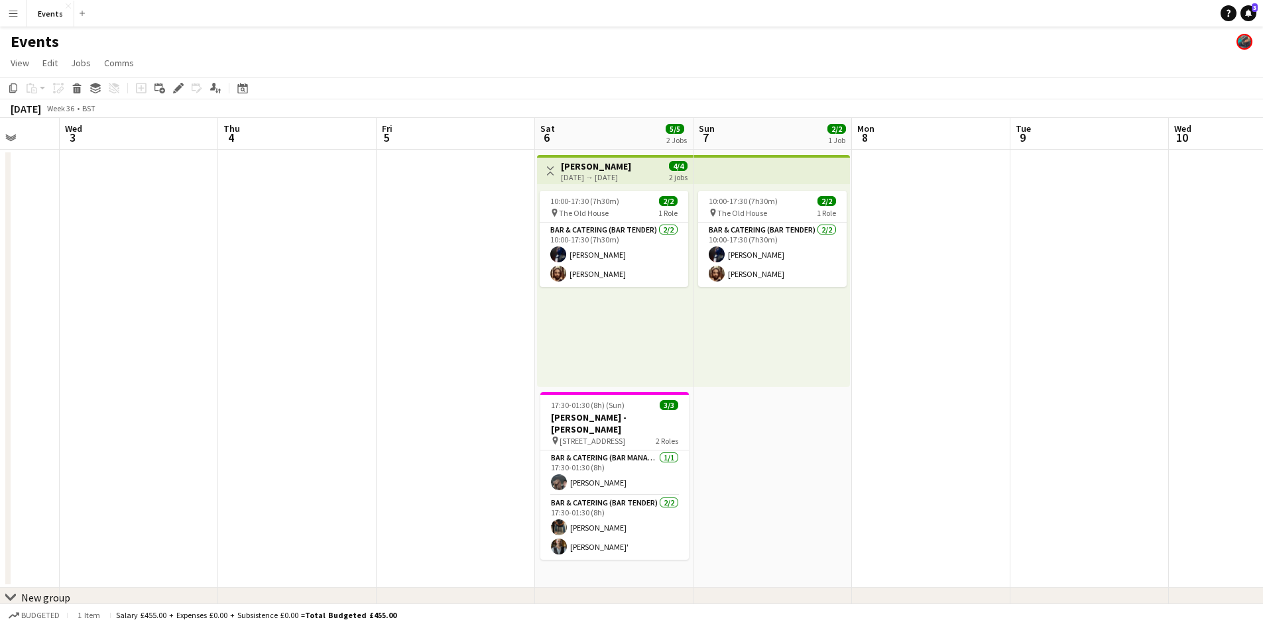
scroll to position [0, 433]
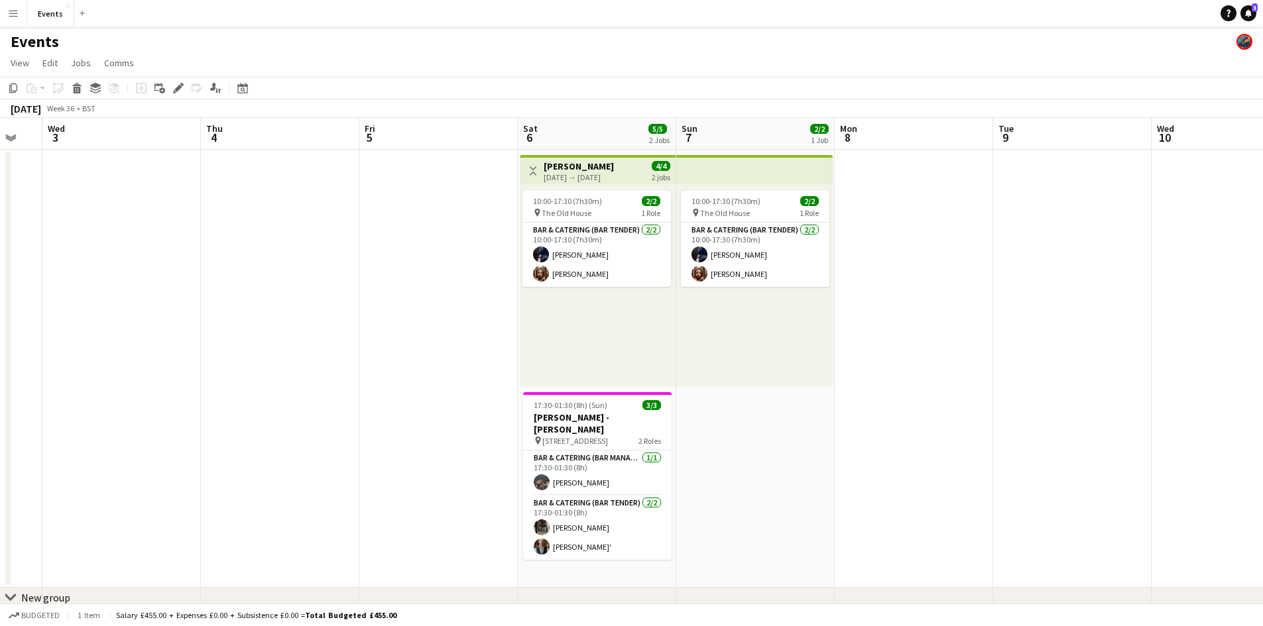
click at [707, 461] on app-date-cell "10:00-17:30 (7h30m) 2/2 pin The Old House 1 Role Bar & Catering (Bar Tender) [D…" at bounding box center [755, 369] width 158 height 438
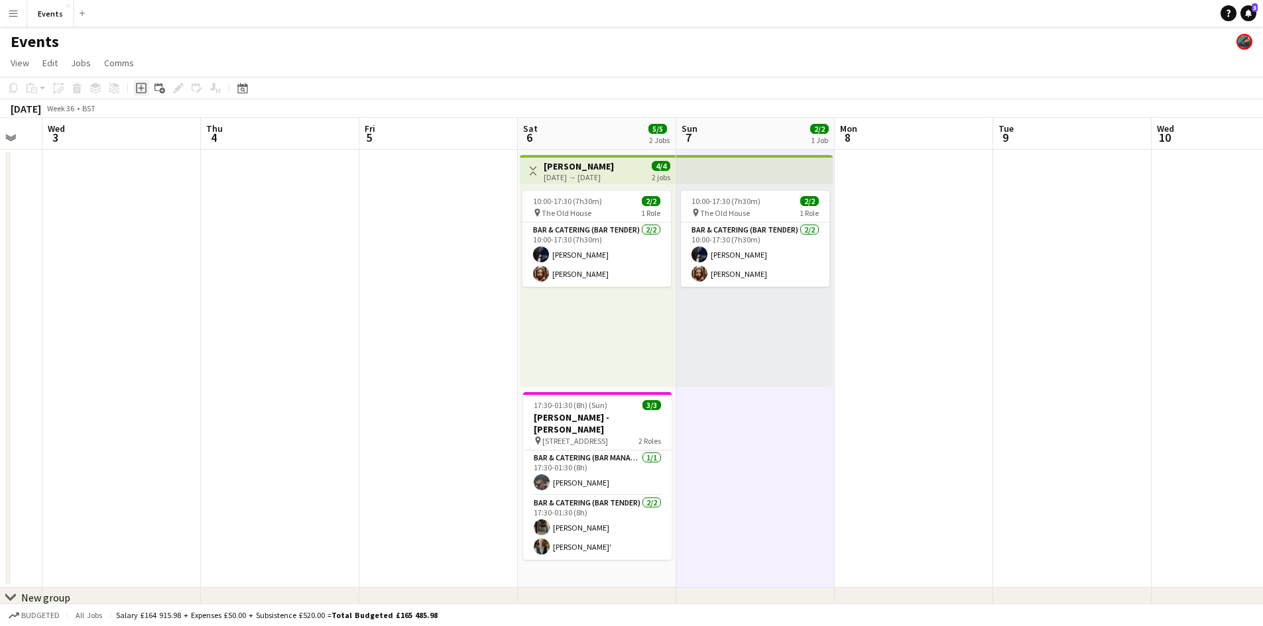
click at [139, 84] on icon at bounding box center [141, 88] width 11 height 11
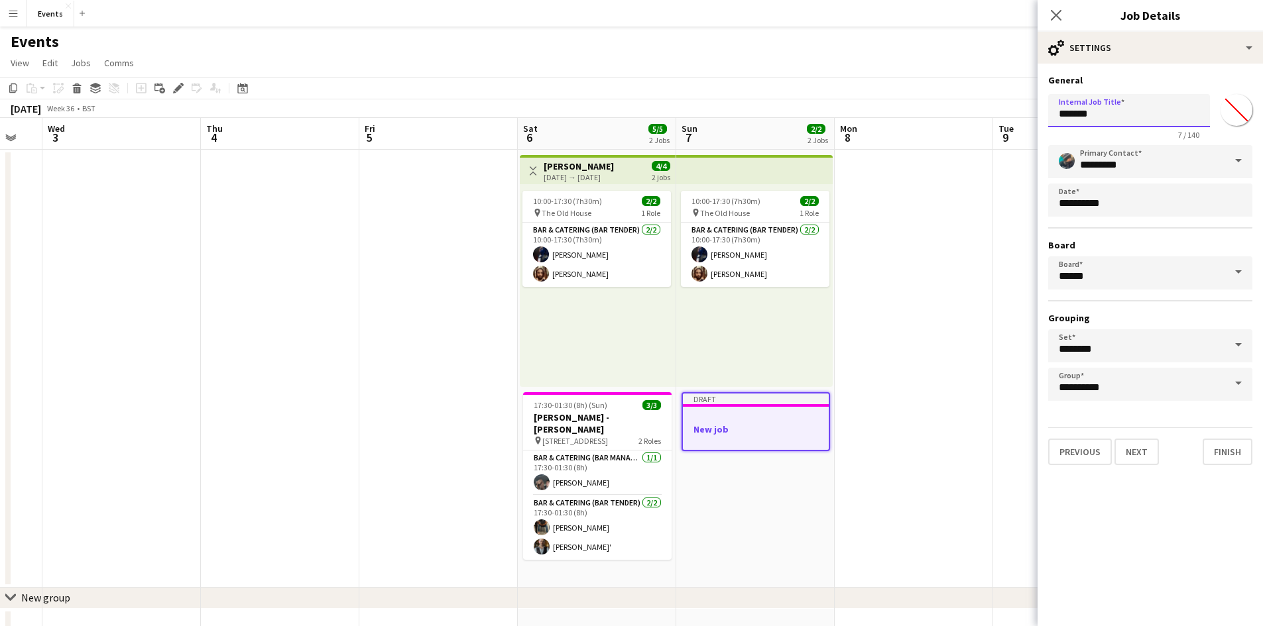
drag, startPoint x: 1100, startPoint y: 108, endPoint x: 990, endPoint y: 120, distance: 111.3
click at [990, 120] on body "Menu Boards Boards Boards All jobs Status Workforce Workforce My Workforce Recr…" at bounding box center [631, 335] width 1263 height 671
type input "**********"
click at [1149, 459] on button "Next" at bounding box center [1136, 452] width 44 height 27
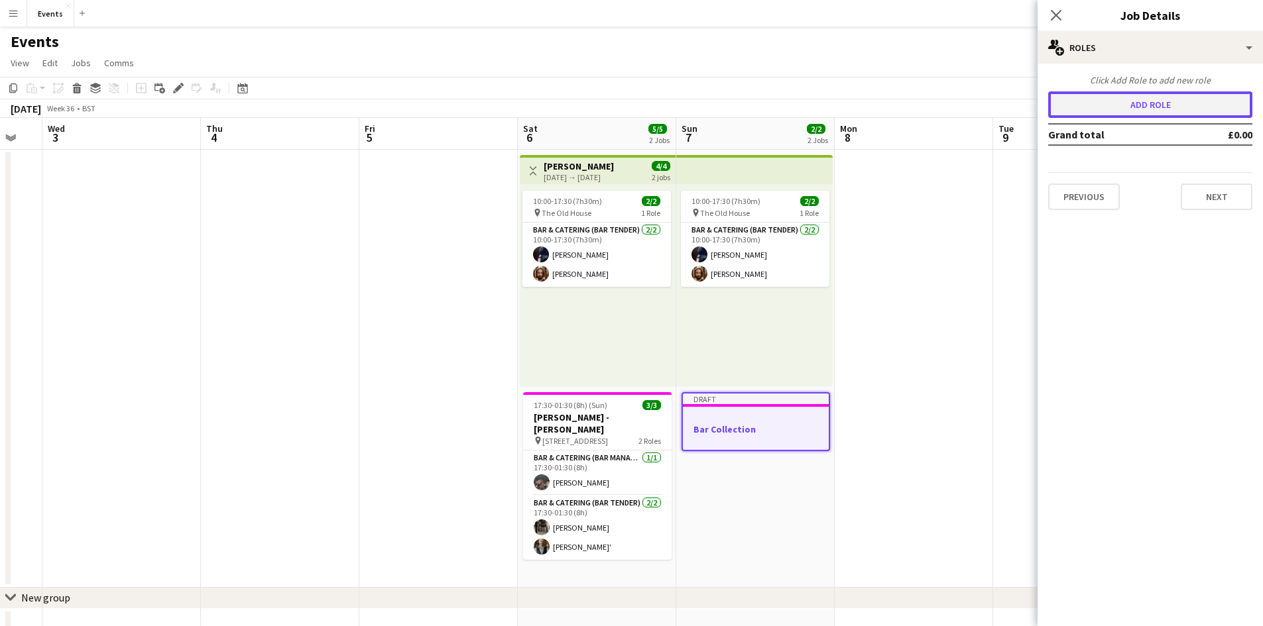
click at [1157, 111] on button "Add role" at bounding box center [1150, 104] width 204 height 27
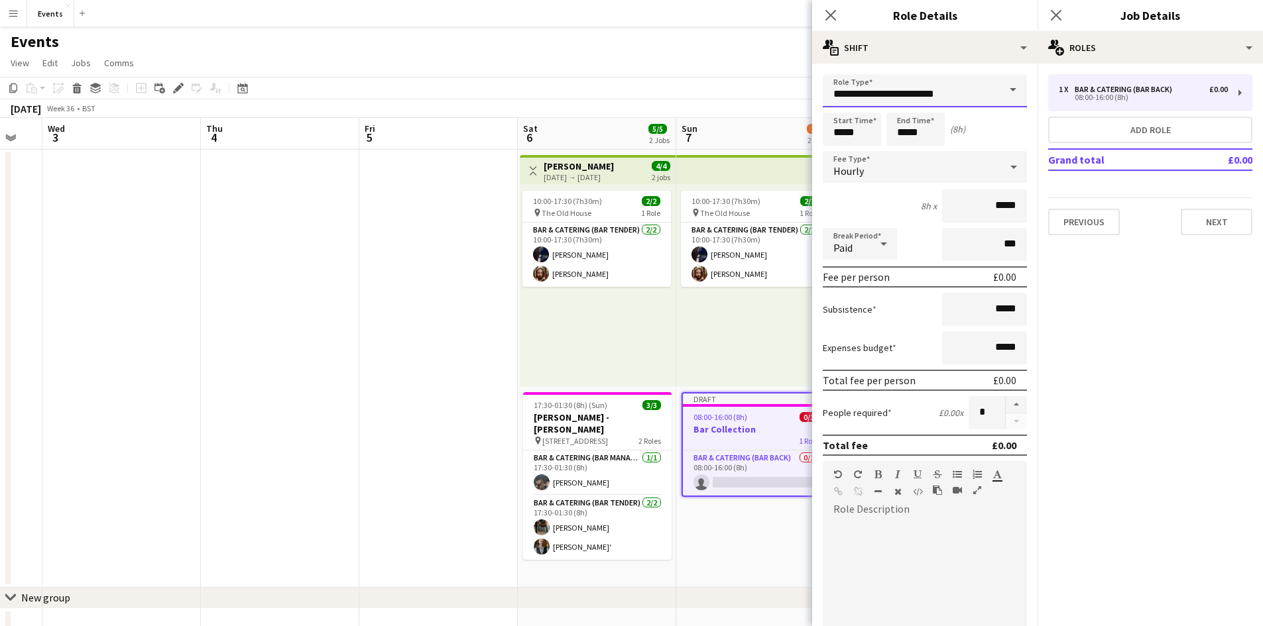
click at [955, 99] on input "**********" at bounding box center [925, 90] width 204 height 33
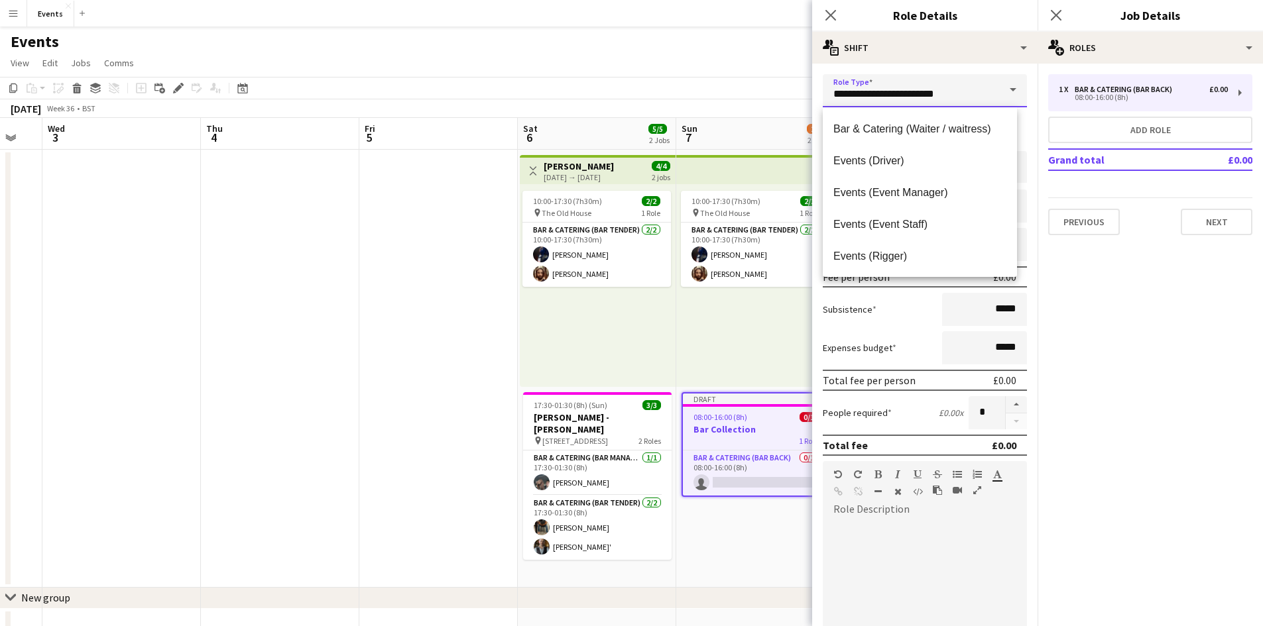
scroll to position [191, 0]
click at [890, 219] on span "Events (Event Staff)" at bounding box center [919, 223] width 173 height 13
type input "**********"
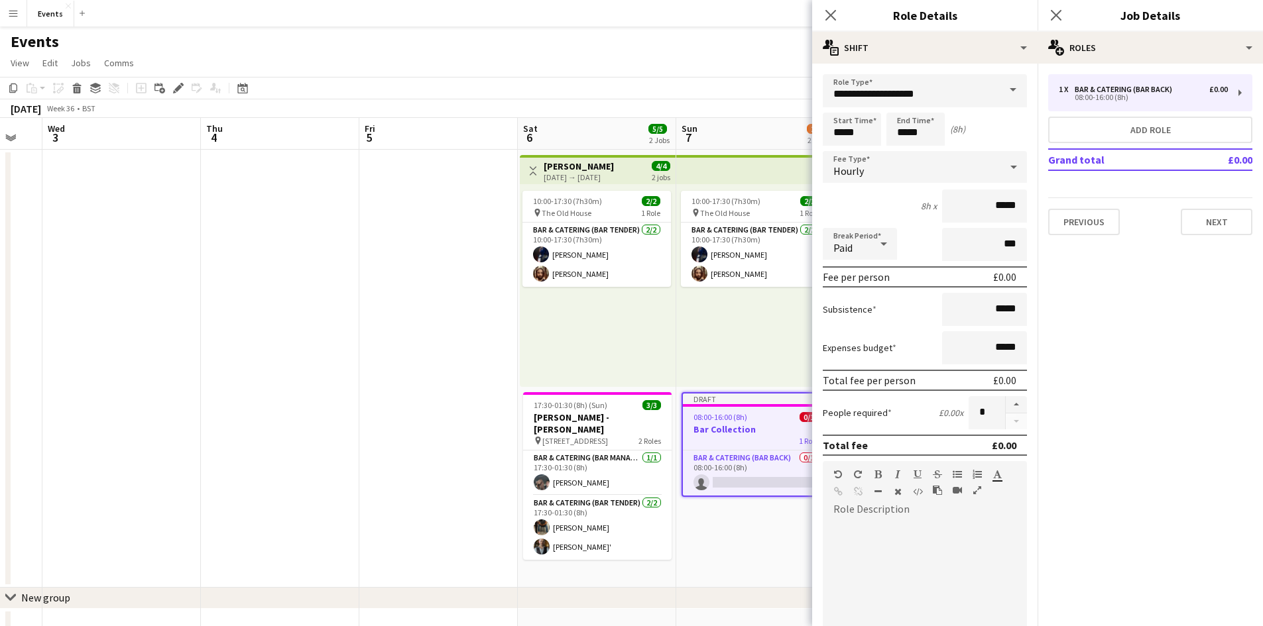
drag, startPoint x: 876, startPoint y: 172, endPoint x: 872, endPoint y: 178, distance: 7.2
click at [876, 172] on div "Hourly" at bounding box center [912, 167] width 178 height 32
click at [858, 238] on span "Fixed" at bounding box center [919, 237] width 173 height 13
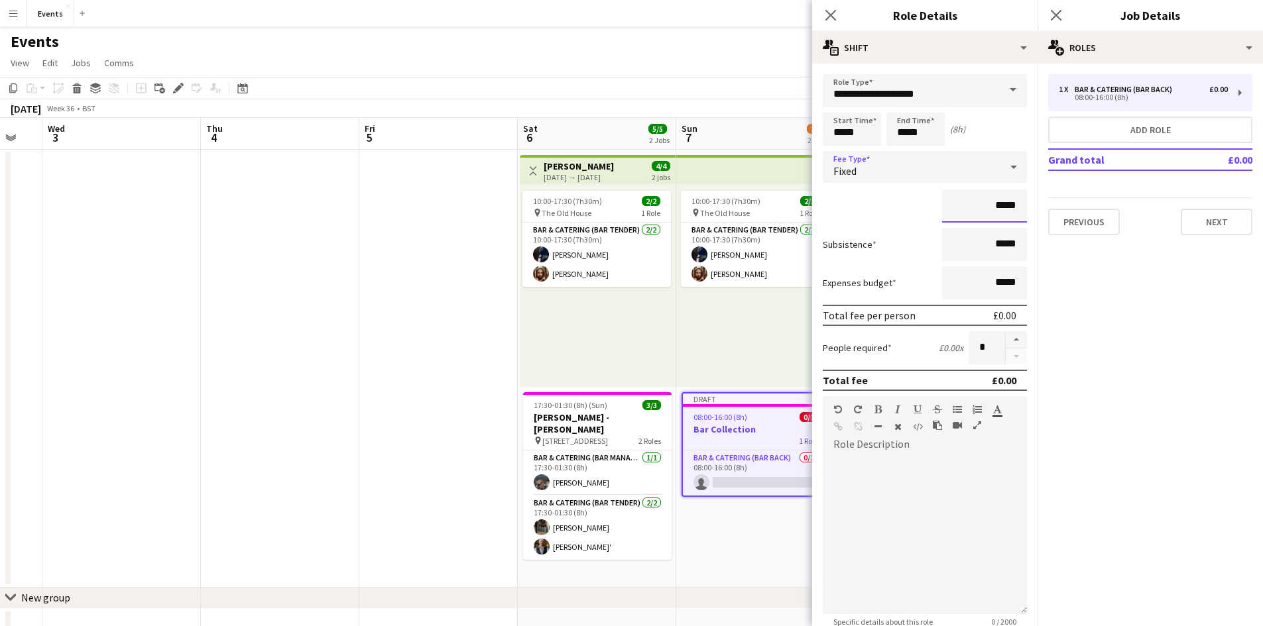
click at [988, 205] on input "*****" at bounding box center [984, 206] width 85 height 33
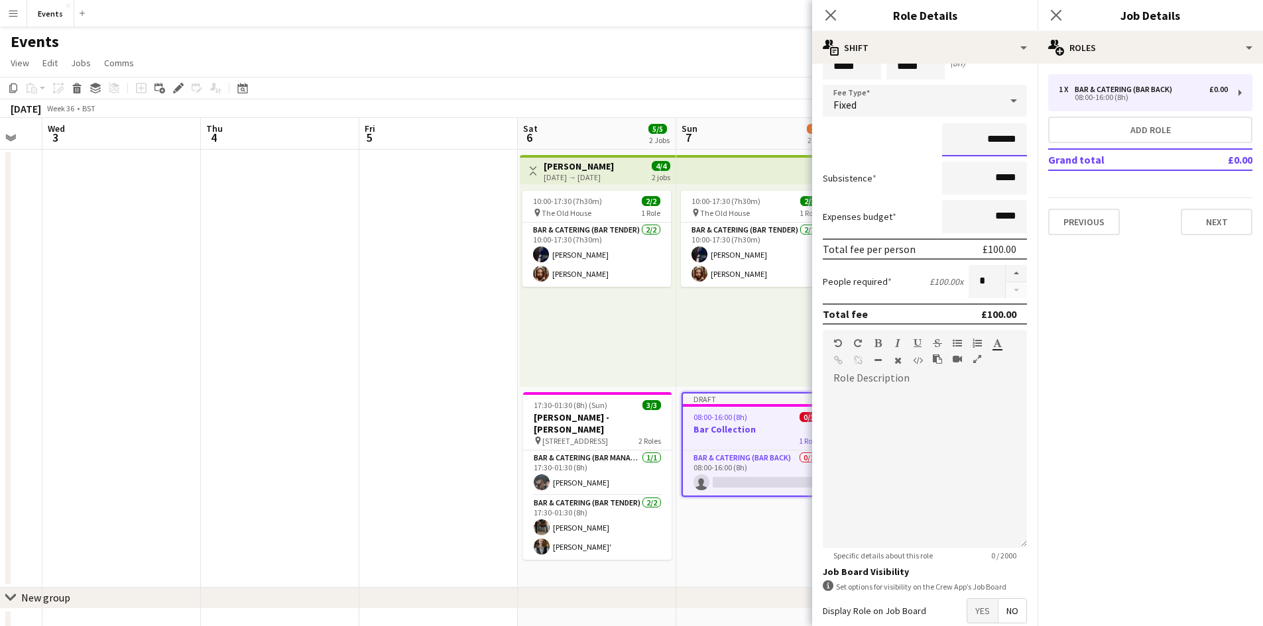
scroll to position [0, 0]
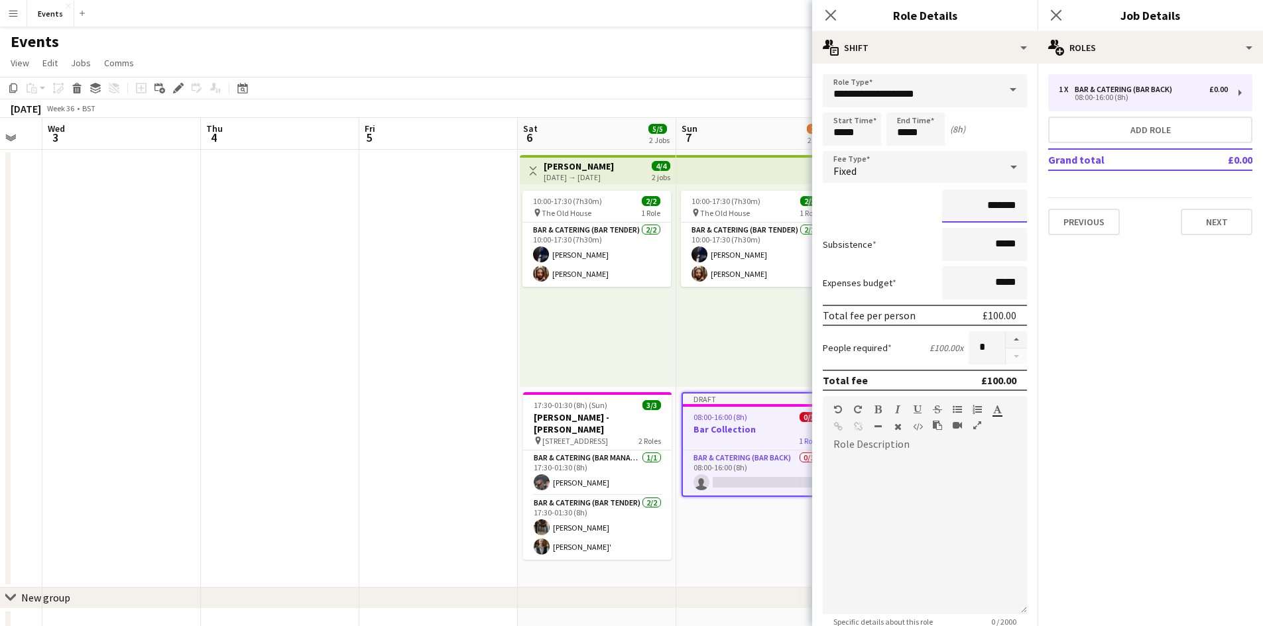
type input "*******"
